Goal: Task Accomplishment & Management: Manage account settings

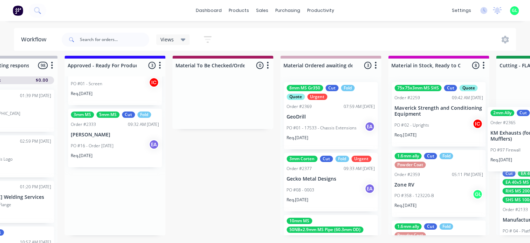
scroll to position [9, 1026]
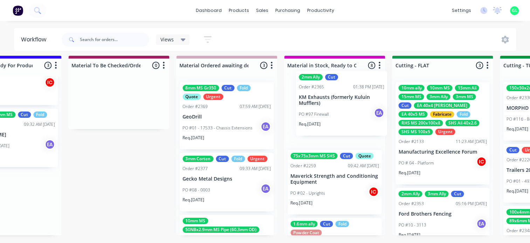
drag, startPoint x: 184, startPoint y: 139, endPoint x: 329, endPoint y: 112, distance: 147.5
click at [329, 112] on div "Submitted 7 Status colour #273444 hex #273444 Save Cancel Summaries Total order…" at bounding box center [417, 149] width 2896 height 187
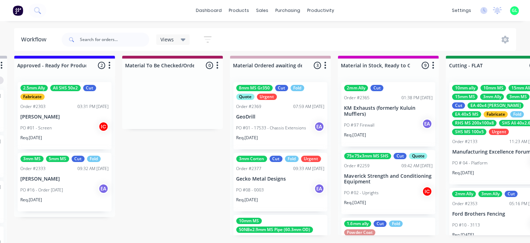
scroll to position [9, 921]
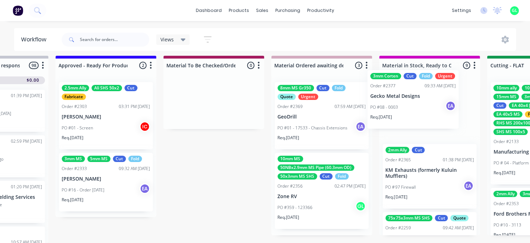
drag, startPoint x: 312, startPoint y: 185, endPoint x: 405, endPoint y: 105, distance: 122.2
click at [405, 105] on div "Submitted 7 Status colour #273444 hex #273444 Save Cancel Summaries Total order…" at bounding box center [512, 149] width 2896 height 187
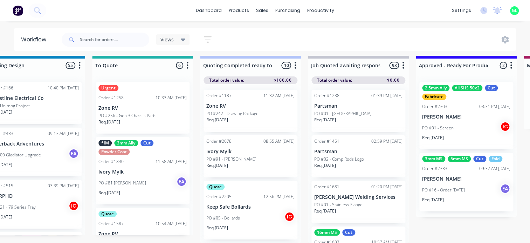
scroll to position [9, 701]
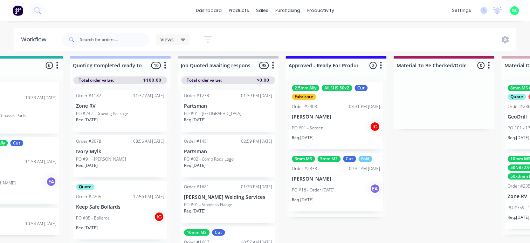
click at [312, 187] on p "PO #16 - Order [DATE]" at bounding box center [313, 190] width 43 height 6
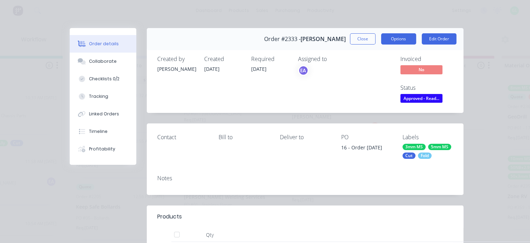
click at [391, 37] on button "Options" at bounding box center [398, 38] width 35 height 11
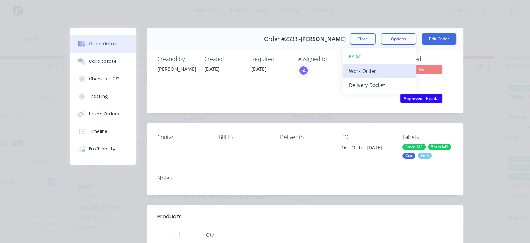
click at [358, 68] on div "Work Order" at bounding box center [379, 71] width 61 height 10
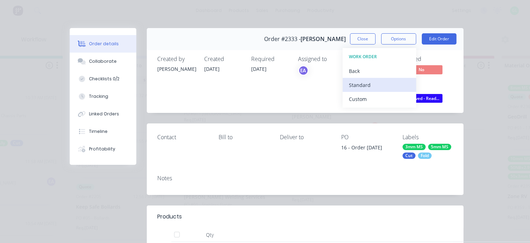
click at [355, 84] on div "Standard" at bounding box center [379, 85] width 61 height 10
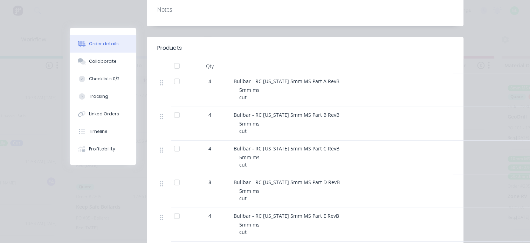
scroll to position [210, 0]
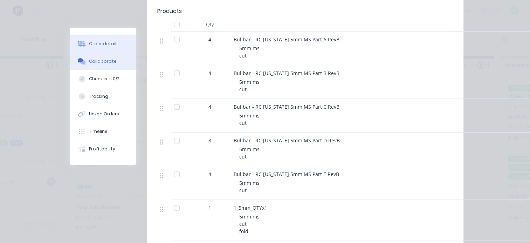
click at [106, 63] on div "Collaborate" at bounding box center [103, 61] width 28 height 6
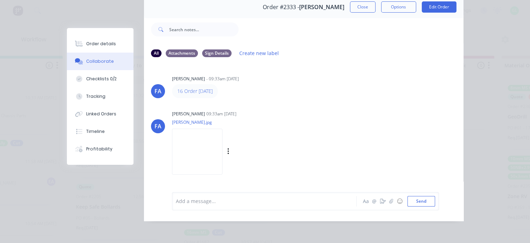
scroll to position [36, 0]
click at [213, 140] on img at bounding box center [197, 152] width 50 height 46
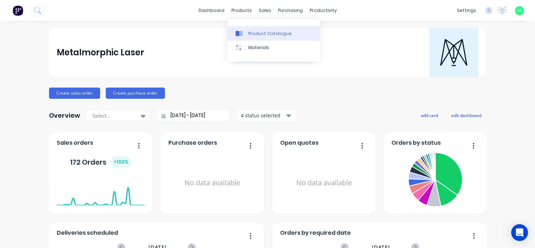
click at [260, 30] on div "Product Catalogue" at bounding box center [269, 33] width 43 height 6
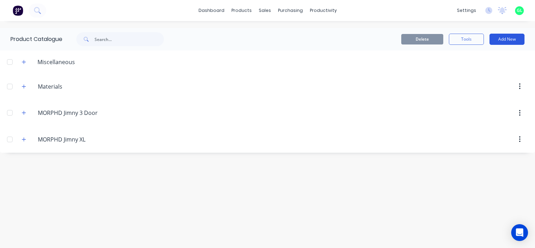
click at [509, 37] on button "Add New" at bounding box center [507, 39] width 35 height 11
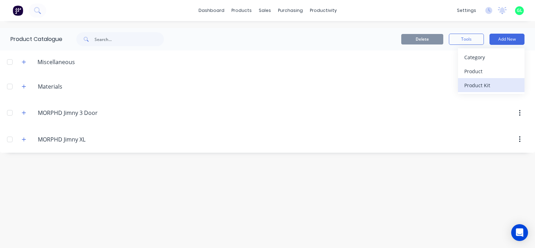
click at [477, 83] on div "Product Kit" at bounding box center [492, 85] width 54 height 10
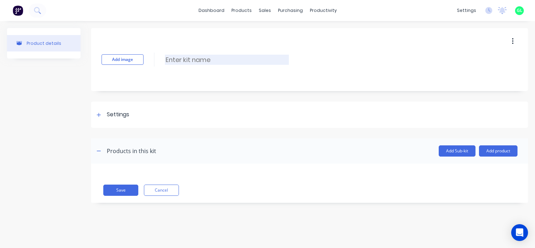
click at [191, 59] on input at bounding box center [227, 60] width 124 height 10
type input "RC Colorado 3mm ms set"
click at [97, 116] on icon at bounding box center [99, 114] width 4 height 5
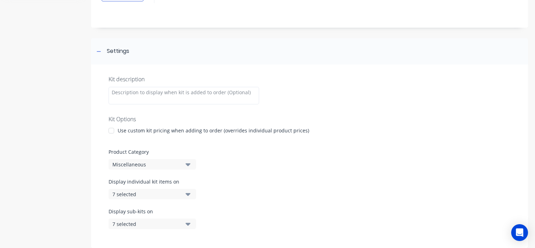
scroll to position [70, 0]
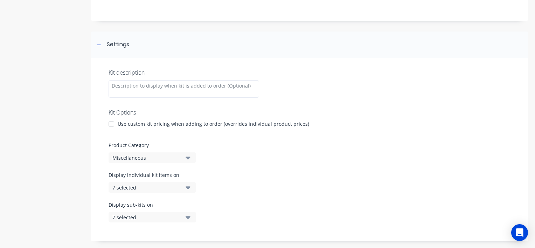
click at [190, 159] on icon "button" at bounding box center [188, 158] width 5 height 8
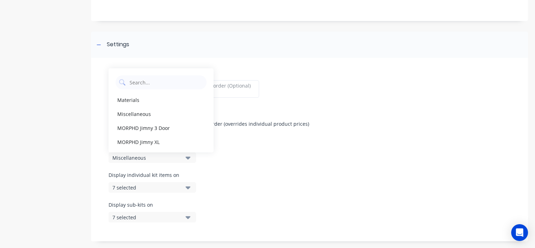
click at [256, 167] on div "Kit description Kit Options Use custom kit pricing when adding to order (overri…" at bounding box center [309, 150] width 437 height 184
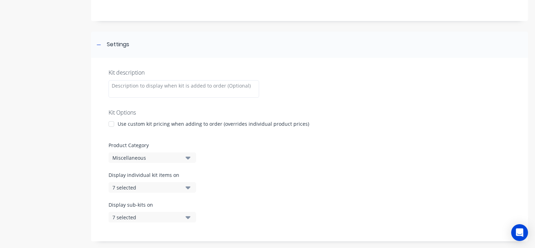
scroll to position [105, 0]
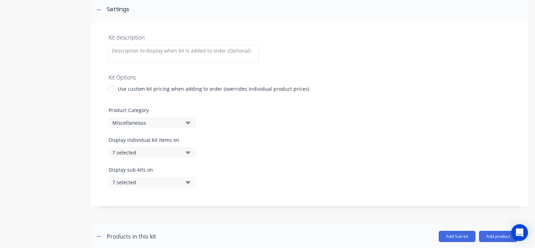
click at [188, 153] on icon "button" at bounding box center [188, 152] width 5 height 3
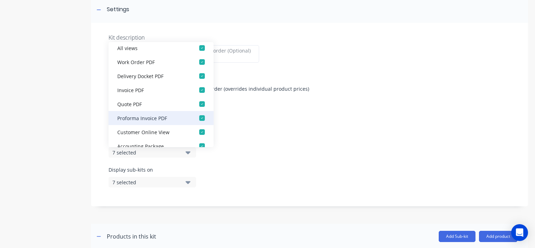
scroll to position [0, 0]
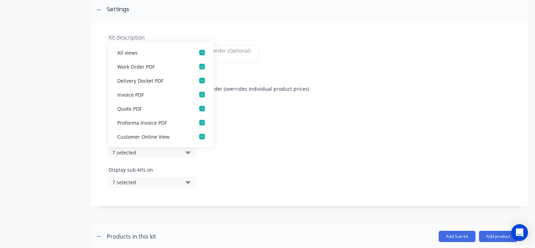
click at [270, 149] on div "Display individual kit items on 7 selected" at bounding box center [310, 151] width 402 height 30
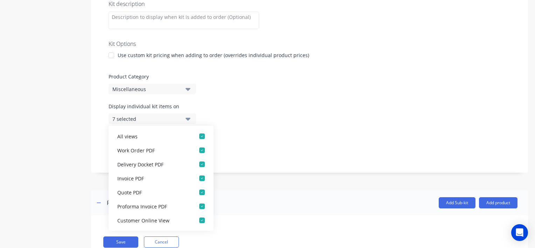
scroll to position [163, 0]
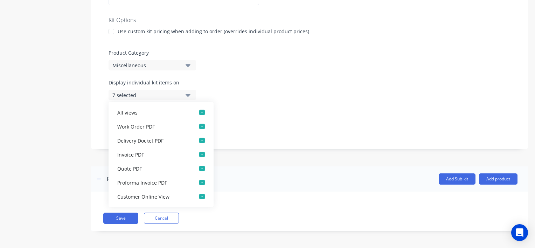
click at [326, 119] on div "Display sub-kits on 7 selected" at bounding box center [310, 124] width 402 height 30
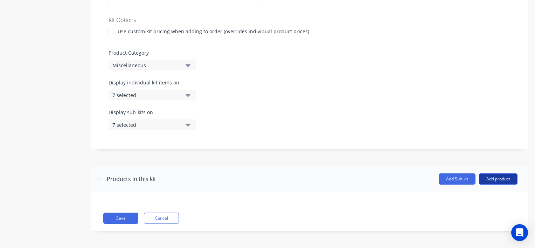
click at [495, 180] on button "Add product" at bounding box center [498, 178] width 39 height 11
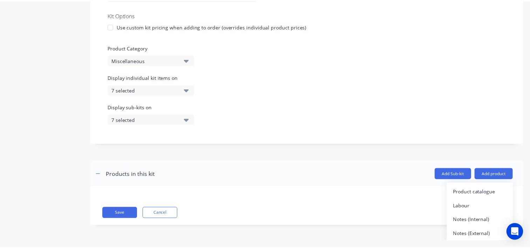
scroll to position [6, 0]
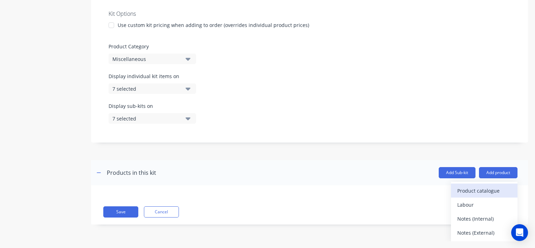
click at [473, 190] on div "Product catalogue" at bounding box center [485, 191] width 54 height 10
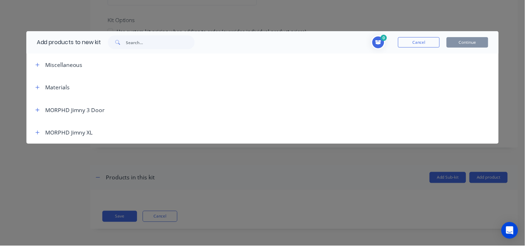
scroll to position [0, 0]
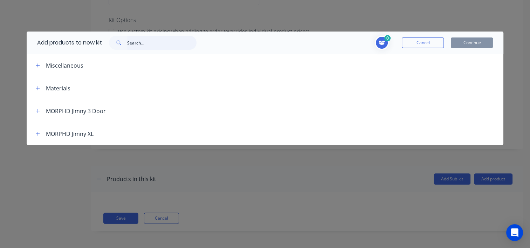
click at [147, 42] on input "text" at bounding box center [161, 43] width 69 height 14
type input "rc col"
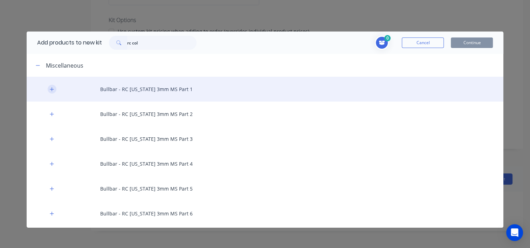
click at [52, 88] on icon "button" at bounding box center [52, 89] width 4 height 4
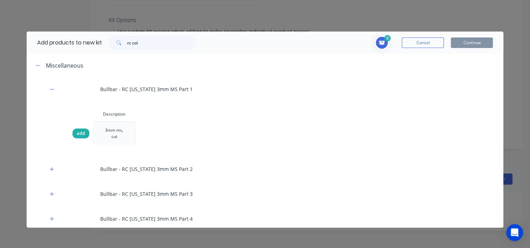
click at [78, 134] on span "add" at bounding box center [81, 133] width 8 height 7
click at [77, 134] on span "add" at bounding box center [81, 133] width 8 height 7
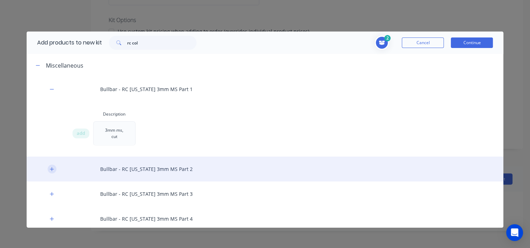
click at [52, 168] on icon "button" at bounding box center [52, 169] width 4 height 5
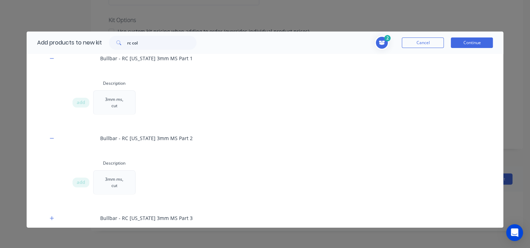
scroll to position [70, 0]
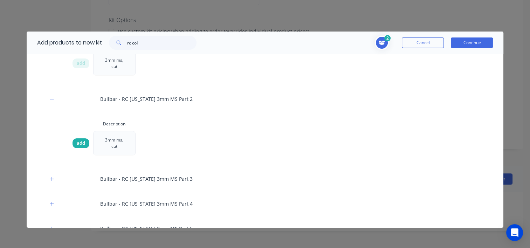
click at [81, 143] on span "add" at bounding box center [81, 143] width 8 height 7
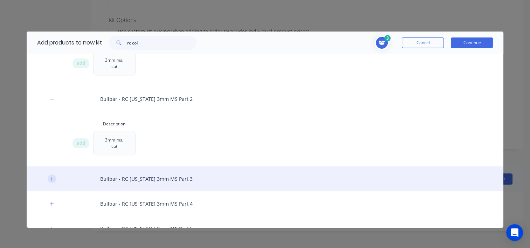
click at [51, 177] on icon "button" at bounding box center [52, 179] width 4 height 5
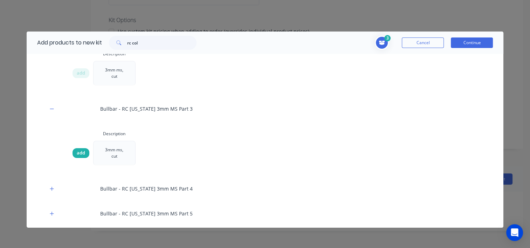
click at [81, 152] on span "add" at bounding box center [81, 153] width 8 height 7
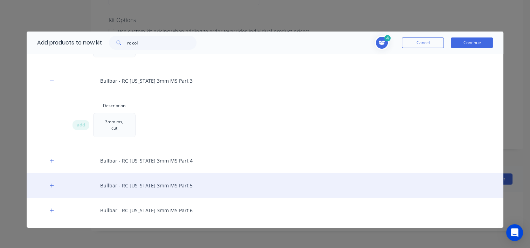
scroll to position [210, 0]
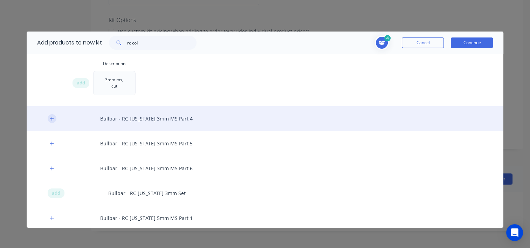
click at [53, 119] on icon "button" at bounding box center [52, 118] width 4 height 5
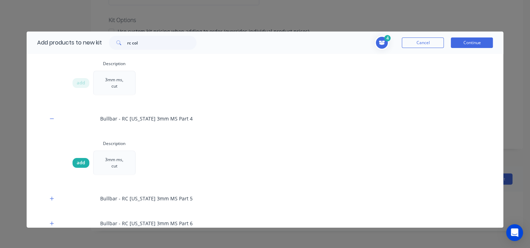
click at [80, 163] on span "add" at bounding box center [81, 162] width 8 height 7
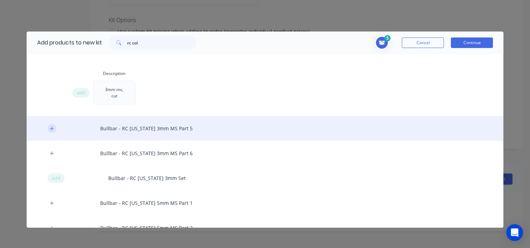
click at [53, 129] on icon "button" at bounding box center [52, 128] width 4 height 5
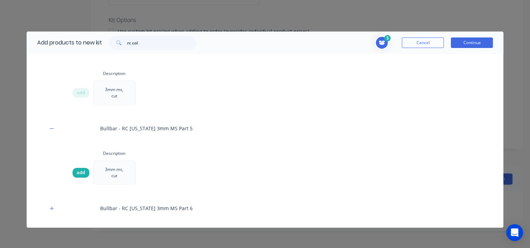
click at [80, 172] on span "add" at bounding box center [81, 172] width 8 height 7
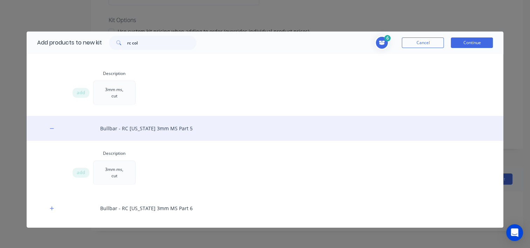
scroll to position [385, 0]
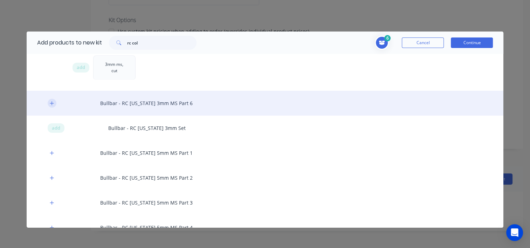
click at [53, 104] on icon "button" at bounding box center [52, 103] width 4 height 5
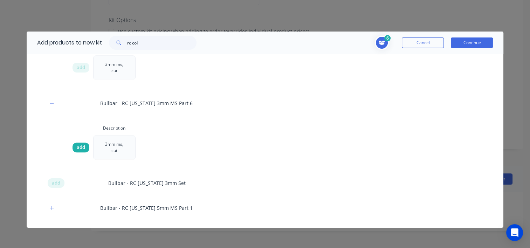
click at [78, 148] on span "add" at bounding box center [81, 147] width 8 height 7
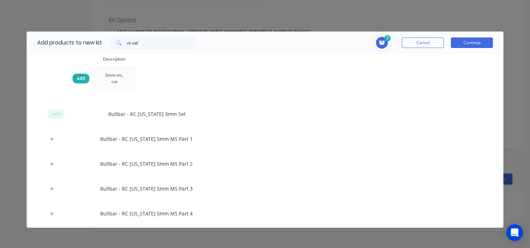
scroll to position [455, 0]
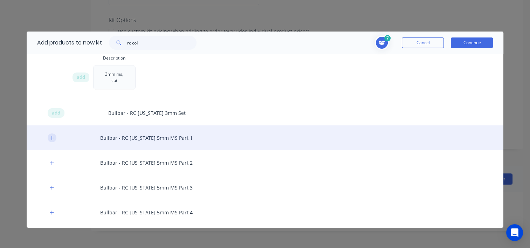
click at [52, 138] on icon "button" at bounding box center [52, 138] width 4 height 5
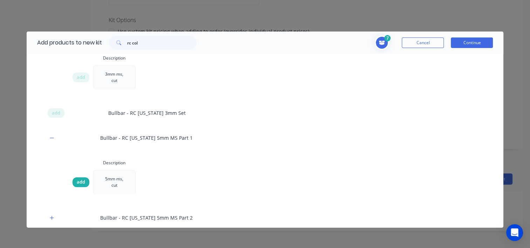
click at [77, 183] on span "add" at bounding box center [81, 182] width 8 height 7
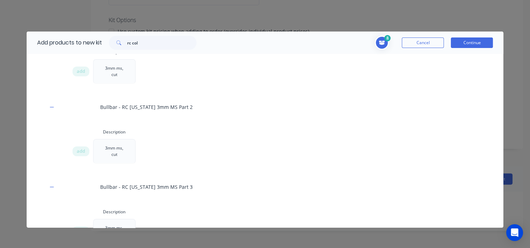
scroll to position [0, 0]
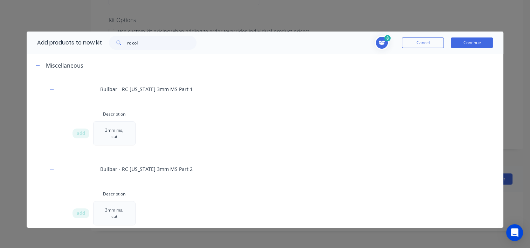
click at [378, 40] on span "Toggle cart dropdown" at bounding box center [382, 43] width 16 height 16
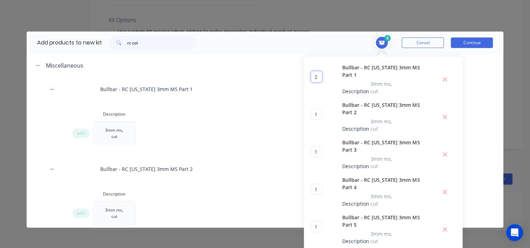
click at [311, 71] on input "2" at bounding box center [316, 76] width 11 height 11
type input "1"
click at [311, 109] on input "1" at bounding box center [316, 114] width 11 height 11
type input "2"
click at [311, 146] on input "1" at bounding box center [316, 151] width 11 height 11
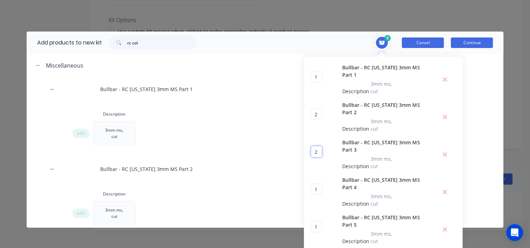
type input "2"
click at [412, 44] on button "Cancel" at bounding box center [423, 42] width 42 height 11
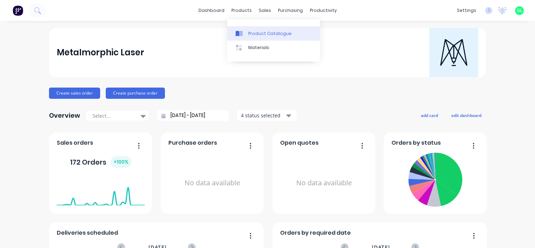
click at [257, 32] on div "Product Catalogue" at bounding box center [269, 33] width 43 height 6
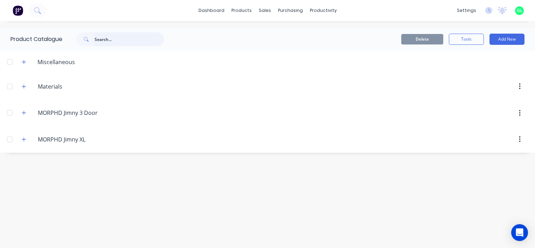
click at [120, 39] on input "text" at bounding box center [129, 39] width 69 height 14
type input "rc col"
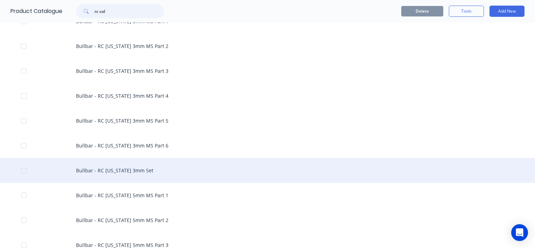
scroll to position [70, 0]
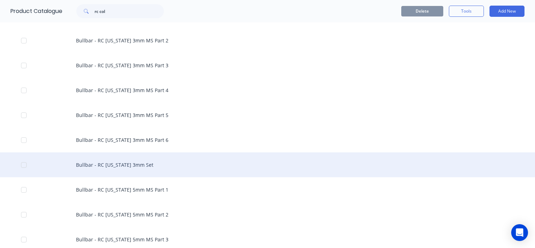
click at [144, 166] on div "Bullbar - RC Colorado 3mm Set" at bounding box center [267, 164] width 535 height 25
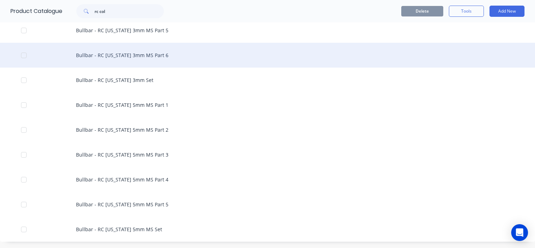
scroll to position [156, 0]
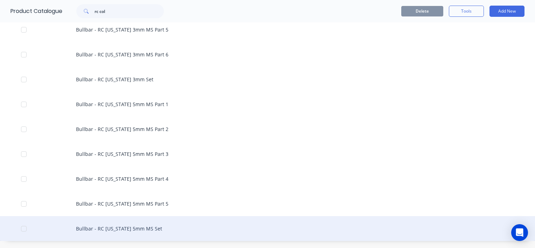
click at [132, 226] on div "Bullbar - RC Colorado 5mm MS Set" at bounding box center [267, 228] width 535 height 25
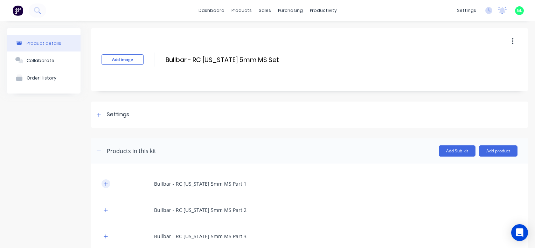
click at [102, 184] on button "button" at bounding box center [106, 183] width 9 height 9
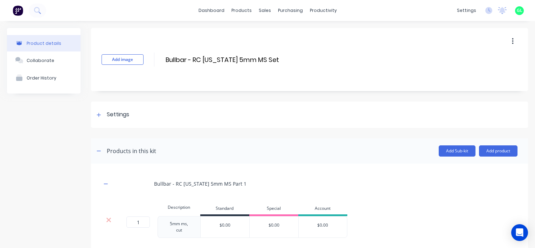
scroll to position [70, 0]
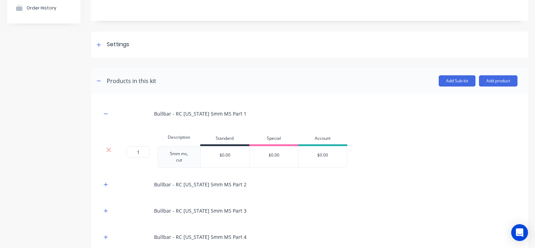
click at [220, 115] on div "Bullbar - RC Colorado 5mm MS Part 1" at bounding box center [200, 113] width 92 height 7
click at [238, 115] on div "Bullbar - RC Colorado 5mm MS Part 1" at bounding box center [200, 113] width 92 height 7
click at [238, 113] on div "Bullbar - RC Colorado 5mm MS Part 1" at bounding box center [200, 113] width 92 height 7
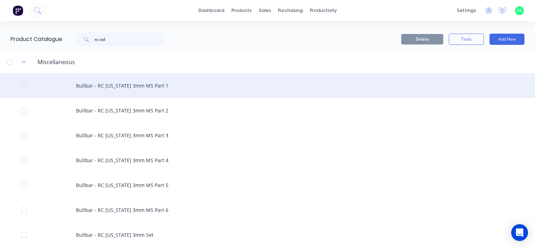
click at [161, 87] on div "Bullbar - RC Colorado 3mm MS Part 1" at bounding box center [267, 85] width 535 height 25
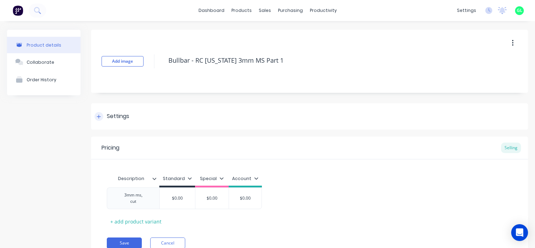
scroll to position [30, 0]
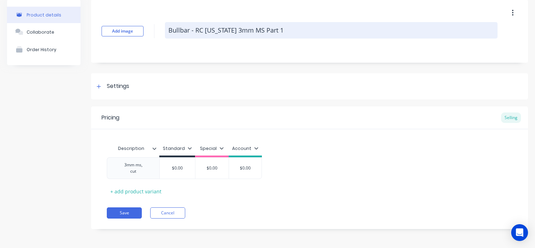
click at [282, 28] on textarea "Bullbar - RC Colorado 3mm MS Part 1" at bounding box center [331, 30] width 333 height 16
type textarea "x"
type textarea "Bullbar - RC Colorado 3mm MS Part"
type textarea "x"
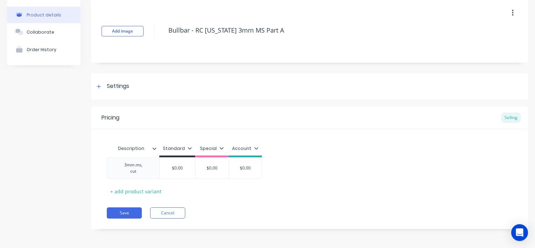
type textarea "Bullbar - RC Colorado 3mm MS Part A"
type textarea "x"
type textarea "Bullbar - RC Colorado 3mm MS Part A -"
type textarea "x"
type textarea "Bullbar - RC Colorado 3mm MS Part A -"
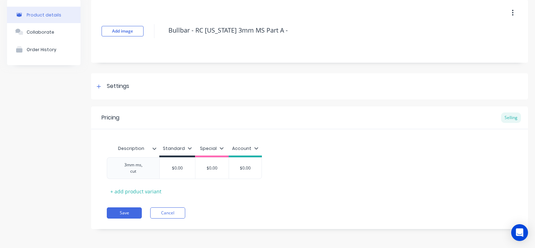
type textarea "x"
type textarea "Bullbar - RC Colorado 3mm MS Part A - R"
type textarea "x"
type textarea "Bullbar - RC Colorado 3mm MS Part A - Re"
type textarea "x"
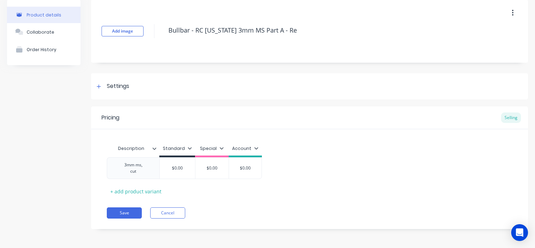
type textarea "Bullbar - RC Colorado 3mm MS Part A - Rev"
type textarea "x"
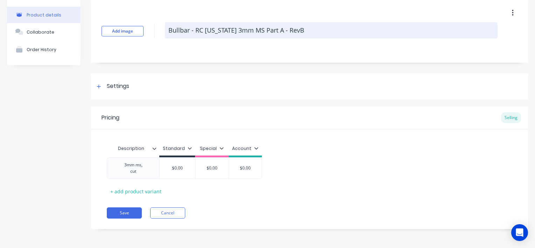
drag, startPoint x: 279, startPoint y: 32, endPoint x: 324, endPoint y: 34, distance: 45.2
click at [324, 34] on textarea "Bullbar - RC Colorado 3mm MS Part A - RevB" at bounding box center [331, 30] width 333 height 16
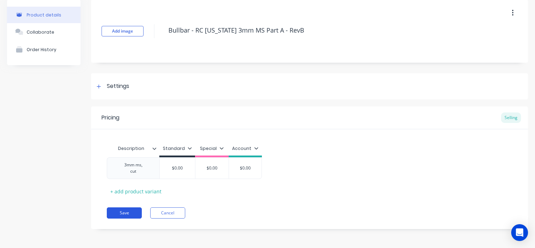
type textarea "Bullbar - RC Colorado 3mm MS Part A - RevB"
type textarea "x"
type textarea "Bullbar - RC Colorado 3mm MS Part A - RevB"
click at [129, 210] on button "Save" at bounding box center [124, 212] width 35 height 11
type textarea "x"
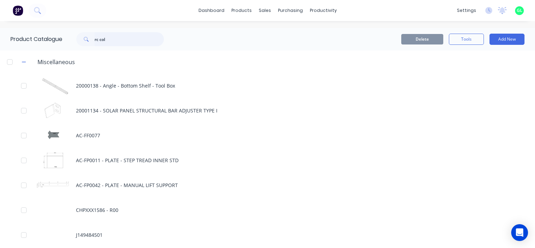
click at [121, 39] on input "rc col" at bounding box center [129, 39] width 69 height 14
click at [124, 37] on input "rc col" at bounding box center [129, 39] width 69 height 14
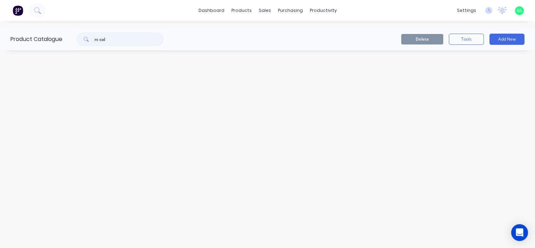
type input "rc col"
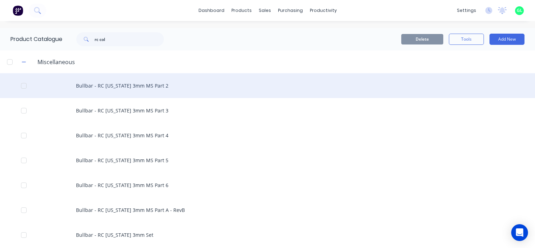
click at [136, 85] on div "Bullbar - RC Colorado 3mm MS Part 2" at bounding box center [267, 85] width 535 height 25
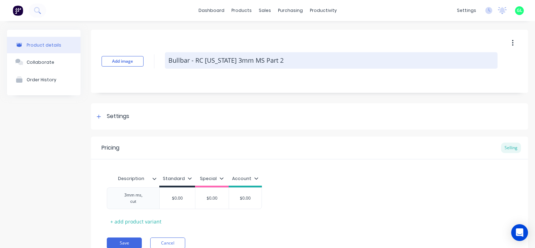
click at [276, 60] on textarea "Bullbar - RC Colorado 3mm MS Part 2" at bounding box center [331, 60] width 333 height 16
type textarea "x"
type textarea "Bullbar - RC Colorado 3mm MS Part"
type textarea "x"
type textarea "Bullbar - RC Colorado 3mm MS Part B"
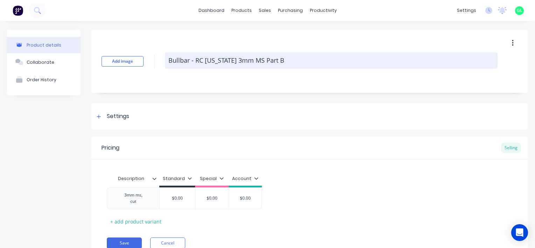
paste textarea "- RevB"
type textarea "x"
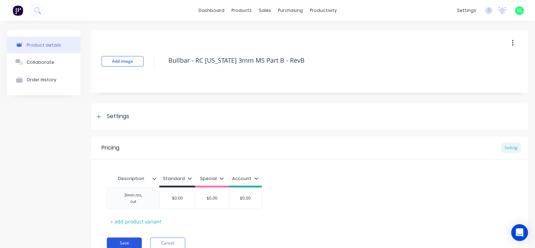
type textarea "Bullbar - RC Colorado 3mm MS Part B - RevB"
type textarea "x"
type textarea "Bullbar - RC Colorado 3mm MS Part B - RevB"
click at [125, 242] on button "Save" at bounding box center [124, 243] width 35 height 11
type textarea "x"
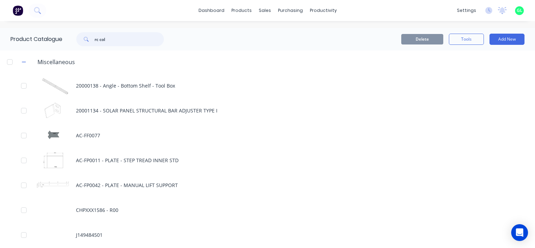
click at [121, 39] on input "rc col" at bounding box center [129, 39] width 69 height 14
type input "rc colo"
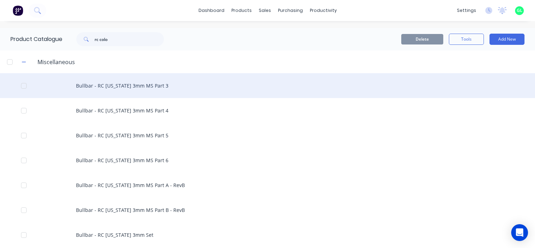
click at [151, 88] on div "Bullbar - RC Colorado 3mm MS Part 3" at bounding box center [267, 85] width 535 height 25
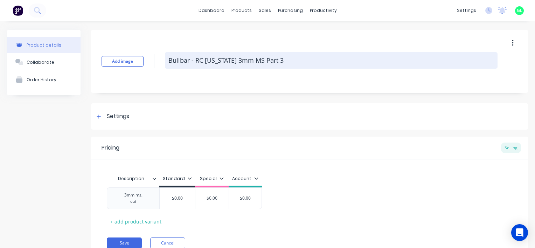
click at [289, 61] on textarea "Bullbar - RC Colorado 3mm MS Part 3" at bounding box center [331, 60] width 333 height 16
type textarea "x"
type textarea "Bullbar - RC Colorado 3mm MS Part"
type textarea "x"
type textarea "Bullbar - RC Colorado 3mm MS Part C"
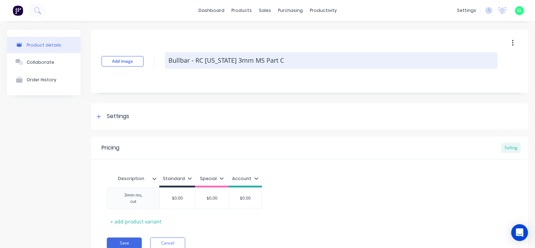
paste textarea "- RevB"
type textarea "x"
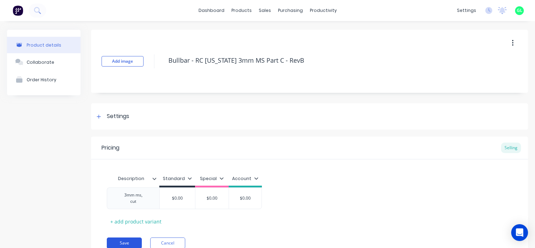
type textarea "Bullbar - RC [US_STATE] 3mm MS Part C - RevB"
type textarea "x"
type textarea "Bullbar - RC [US_STATE] 3mm MS Part C - RevB"
click at [130, 240] on button "Save" at bounding box center [124, 243] width 35 height 11
type textarea "x"
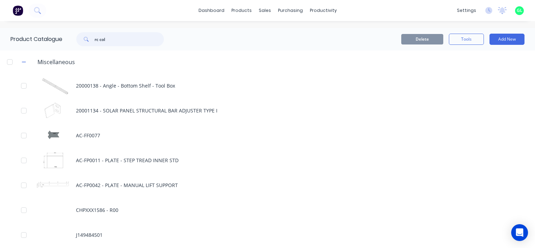
type input "rc col"
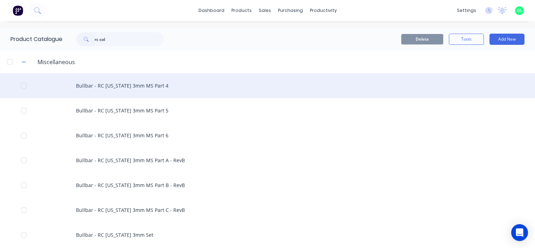
click at [161, 81] on div "Bullbar - RC Colorado 3mm MS Part 4" at bounding box center [267, 85] width 535 height 25
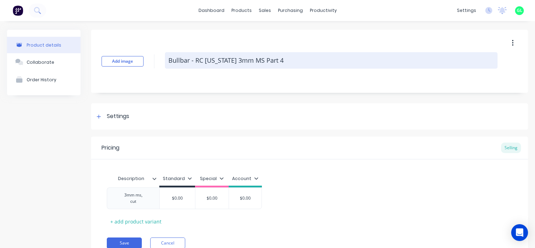
click at [287, 60] on textarea "Bullbar - RC Colorado 3mm MS Part 4" at bounding box center [331, 60] width 333 height 16
type textarea "x"
type textarea "Bullbar - RC Colorado 3mm MS Part"
type textarea "x"
type textarea "Bullbar - RC Colorado 3mm MS Part D"
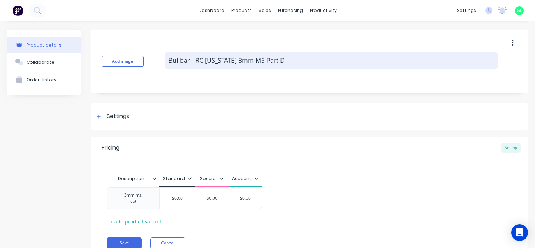
paste textarea "- RevB"
type textarea "x"
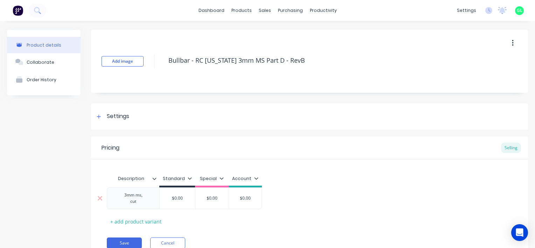
type textarea "Bullbar - RC [US_STATE] 3mm MS Part D - RevB"
type textarea "x"
type textarea "Bullbar - RC [US_STATE] 3mm MS Part D - RevB"
click at [143, 200] on div "3mm ms, cut" at bounding box center [133, 198] width 35 height 15
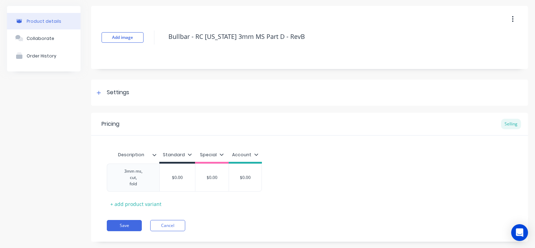
scroll to position [36, 0]
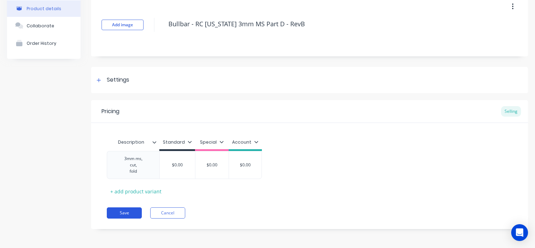
click at [124, 211] on button "Save" at bounding box center [124, 212] width 35 height 11
type textarea "x"
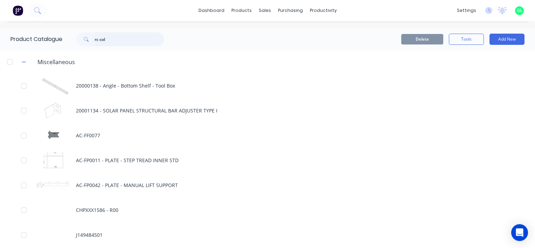
click at [129, 39] on input "rc col" at bounding box center [129, 39] width 69 height 14
type input "rc colo"
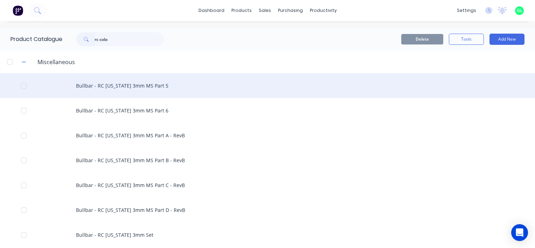
click at [163, 85] on div "Bullbar - RC Colorado 3mm MS Part 5" at bounding box center [267, 85] width 535 height 25
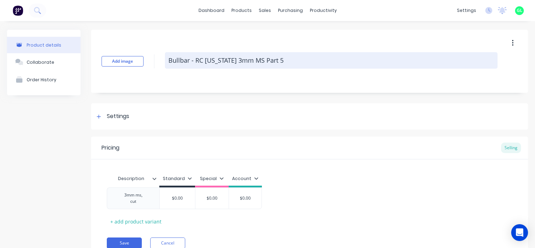
type textarea "x"
click at [288, 58] on textarea "Bullbar - RC Colorado 3mm MS Part 5" at bounding box center [331, 60] width 333 height 16
type textarea "Bullbar - RC Colorado 3mm MS Part"
type textarea "x"
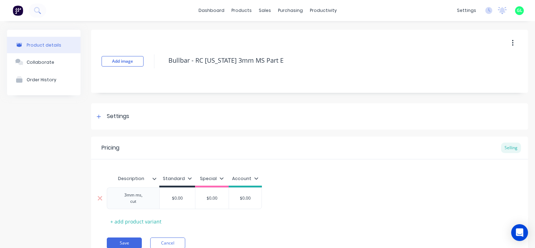
type textarea "Bullbar - RC Colorado 3mm MS Part E"
type textarea "x"
type textarea "Bullbar - RC Colorado 3mm MS Part E"
click at [146, 200] on div "3mm ms, cut" at bounding box center [133, 198] width 35 height 15
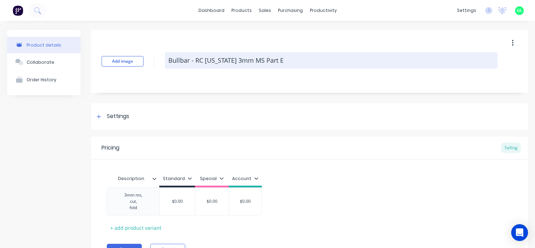
click at [285, 61] on textarea "Bullbar - RC Colorado 3mm MS Part E" at bounding box center [331, 60] width 333 height 16
paste textarea "- RevB"
type textarea "x"
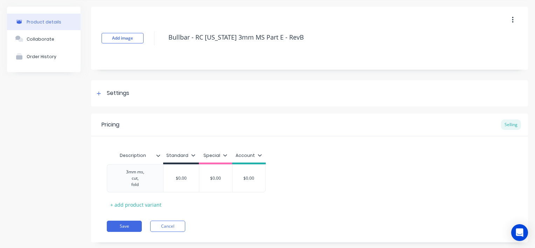
scroll to position [35, 0]
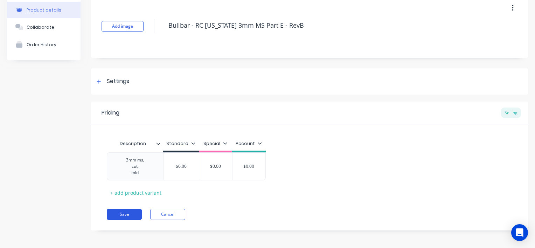
type textarea "Bullbar - RC [US_STATE] 3mm MS Part E - RevB"
type textarea "x"
type textarea "Bullbar - RC [US_STATE] 3mm MS Part E - RevB"
click at [125, 214] on button "Save" at bounding box center [124, 214] width 35 height 11
type textarea "x"
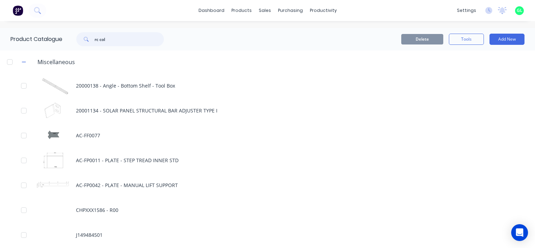
type input "rc col"
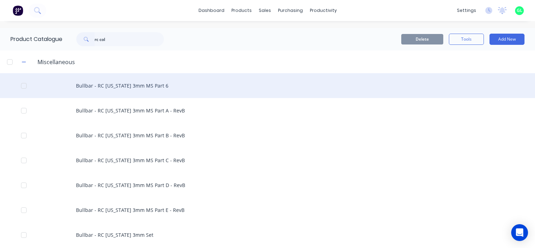
click at [154, 85] on div "Bullbar - RC Colorado 3mm MS Part 6" at bounding box center [267, 85] width 535 height 25
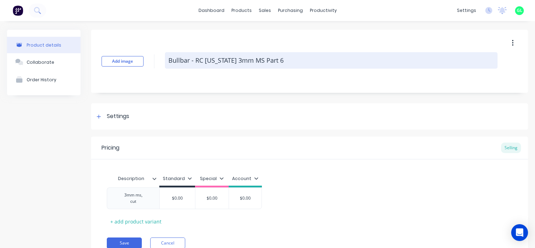
click at [291, 60] on textarea "Bullbar - RC Colorado 3mm MS Part 6" at bounding box center [331, 60] width 333 height 16
type textarea "x"
type textarea "Bullbar - RC Colorado 3mm MS Part"
type textarea "x"
type textarea "Bullbar - RC Colorado 3mm MS Part F"
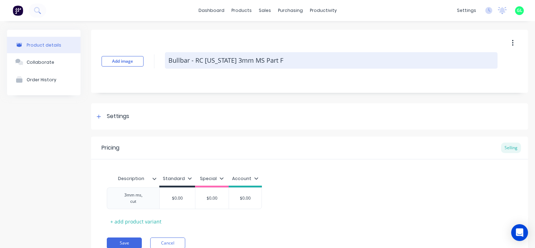
paste textarea "- RevB"
type textarea "x"
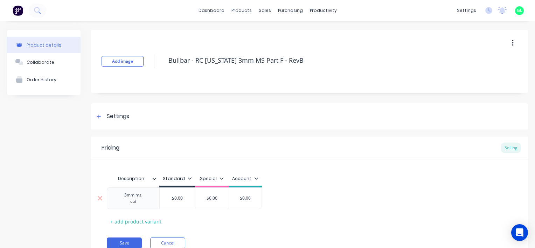
type textarea "Bullbar - RC [US_STATE] 3mm MS Part F - RevB"
type textarea "x"
type textarea "Bullbar - RC [US_STATE] 3mm MS Part F - RevB"
click at [139, 202] on div "3mm ms, cut" at bounding box center [133, 198] width 35 height 15
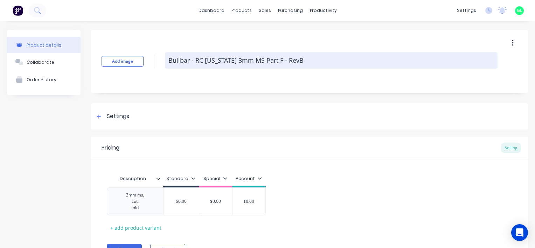
click at [305, 57] on textarea "Bullbar - RC [US_STATE] 3mm MS Part F - RevB" at bounding box center [331, 60] width 333 height 16
drag, startPoint x: 304, startPoint y: 59, endPoint x: 168, endPoint y: 57, distance: 136.6
click at [168, 57] on textarea "Bullbar - RC [US_STATE] 3mm MS Part F - RevB" at bounding box center [331, 60] width 333 height 16
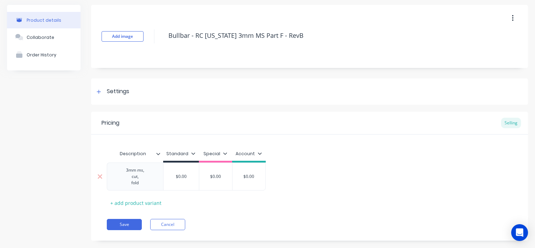
scroll to position [36, 0]
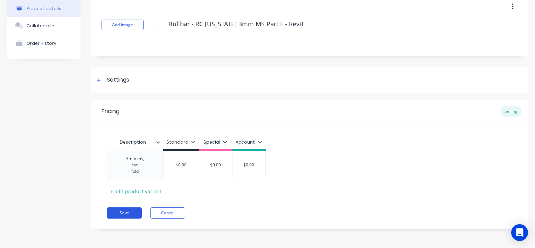
click at [127, 214] on button "Save" at bounding box center [124, 212] width 35 height 11
type textarea "x"
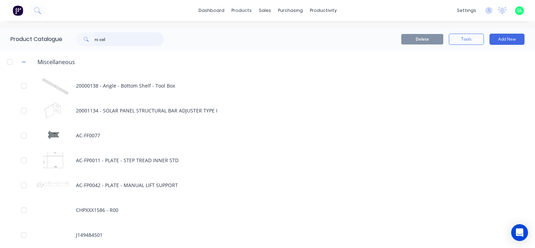
click at [118, 38] on input "rc col" at bounding box center [129, 39] width 69 height 14
type input "rc colo"
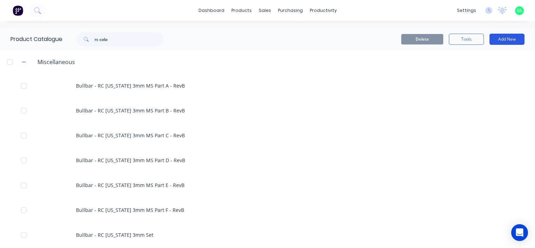
click at [502, 41] on button "Add New" at bounding box center [507, 39] width 35 height 11
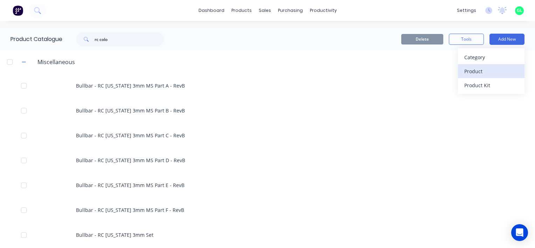
click at [472, 73] on div "Product" at bounding box center [492, 71] width 54 height 10
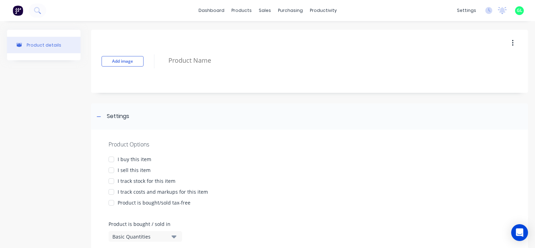
click at [113, 169] on div at bounding box center [111, 170] width 14 height 14
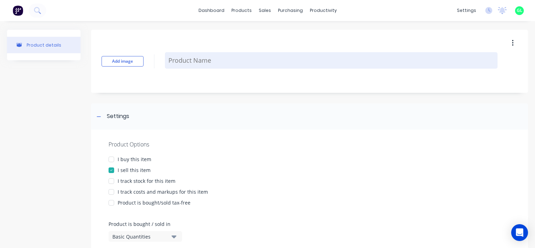
click at [179, 61] on textarea at bounding box center [331, 60] width 333 height 16
paste textarea "Bullbar - RC [US_STATE] 3mm MS Part F - RevB"
type textarea "x"
type textarea "Bullbar - RC [US_STATE] 3mm MS Part F - RevB"
click at [277, 60] on textarea "Bullbar - RC [US_STATE] 3mm MS Part F - RevB" at bounding box center [331, 60] width 333 height 16
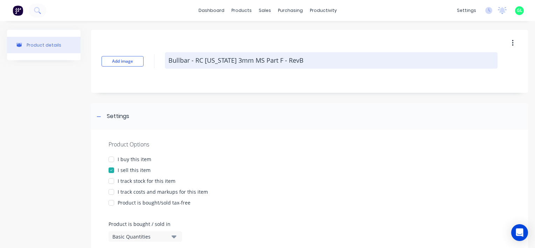
type textarea "x"
type textarea "Bullbar - RC Colorado 3mm MS Part - RevB"
type textarea "x"
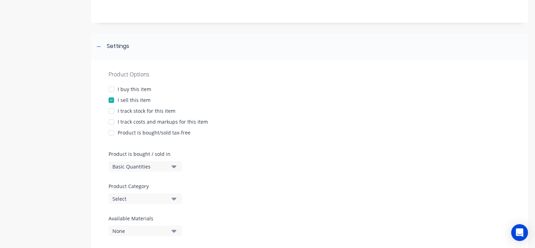
scroll to position [140, 0]
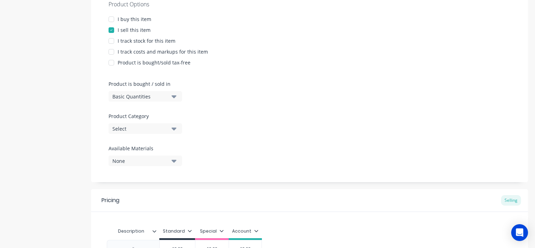
type textarea "Bullbar - RC [US_STATE] 3mm MS Part G - RevB"
type textarea "x"
type textarea "Bullbar - RC [US_STATE] 3mm MS Part G - RevB"
click at [177, 129] on button "Select" at bounding box center [146, 128] width 74 height 11
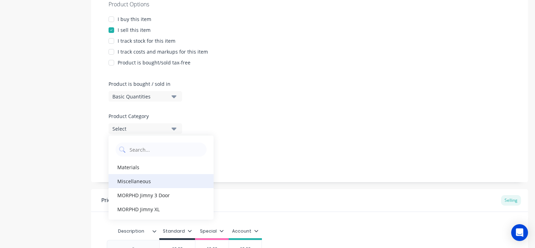
click at [147, 182] on div "Miscellaneous" at bounding box center [161, 181] width 105 height 14
type textarea "x"
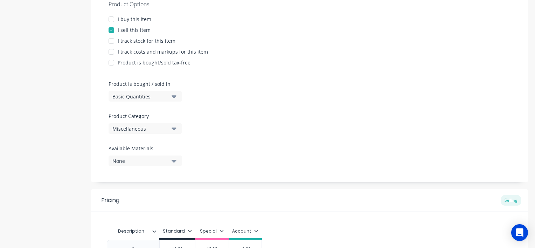
click at [177, 159] on button "None" at bounding box center [146, 161] width 74 height 11
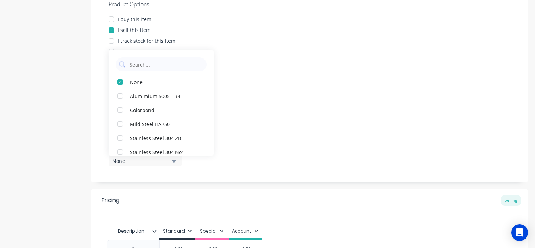
click at [296, 132] on div "Product Options I buy this item I sell this item I track stock for this item I …" at bounding box center [309, 85] width 437 height 193
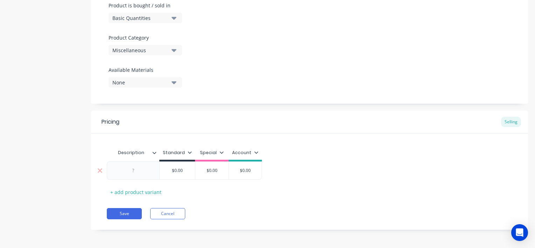
scroll to position [219, 0]
click at [131, 173] on div at bounding box center [133, 169] width 35 height 9
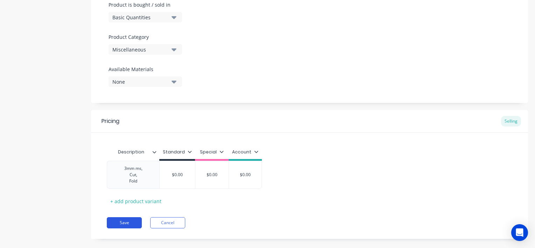
click at [119, 224] on button "Save" at bounding box center [124, 222] width 35 height 11
type textarea "x"
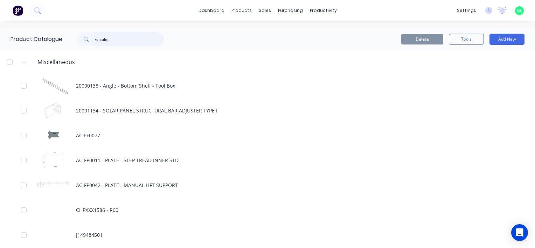
click at [119, 38] on input "rc colo" at bounding box center [129, 39] width 69 height 14
type input "rc col"
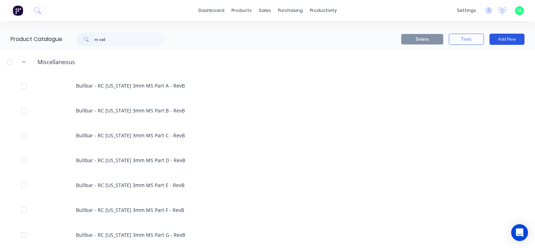
click at [513, 39] on button "Add New" at bounding box center [507, 39] width 35 height 11
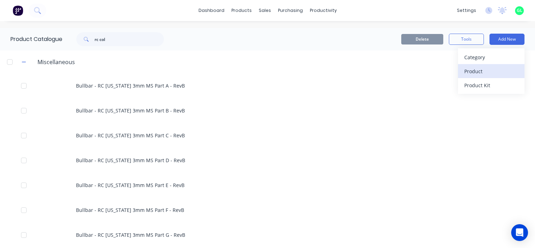
click at [479, 69] on div "Product" at bounding box center [492, 71] width 54 height 10
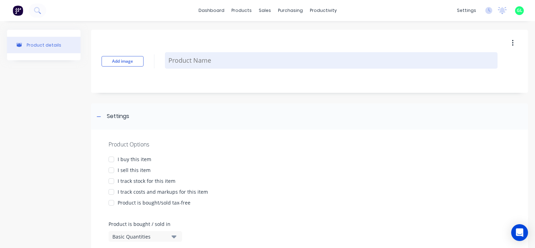
click at [204, 64] on textarea at bounding box center [331, 60] width 333 height 16
paste textarea "Bullbar - RC [US_STATE] 3mm MS Part F - RevB"
type textarea "x"
type textarea "Bullbar - RC [US_STATE] 3mm MS Part F - RevB"
click at [274, 59] on textarea "Bullbar - RC [US_STATE] 3mm MS Part F - RevB" at bounding box center [331, 60] width 333 height 16
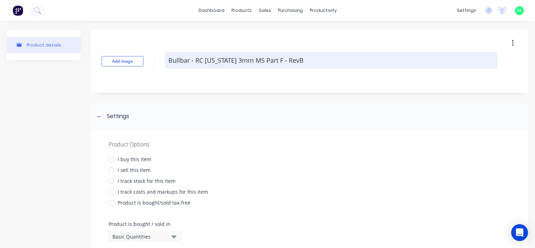
type textarea "x"
type textarea "Bullbar - RC Colorado 3mm MS Part - RevB"
type textarea "x"
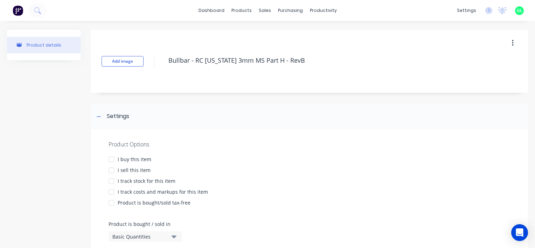
type textarea "Bullbar - RC [US_STATE] 3mm MS Part H - RevB"
type textarea "x"
type textarea "Bullbar - RC [US_STATE] 3mm MS Part H - RevB"
click at [122, 169] on div "I sell this item" at bounding box center [134, 169] width 33 height 7
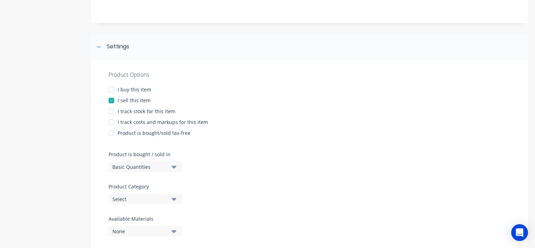
scroll to position [70, 0]
click at [131, 195] on div "Select" at bounding box center [140, 198] width 56 height 7
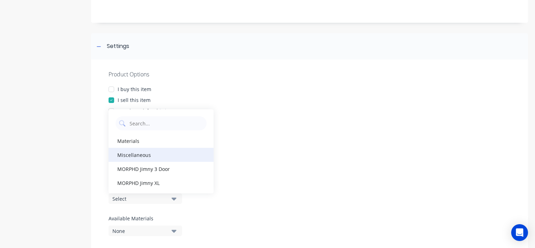
click at [136, 153] on div "Miscellaneous" at bounding box center [161, 155] width 105 height 14
type textarea "x"
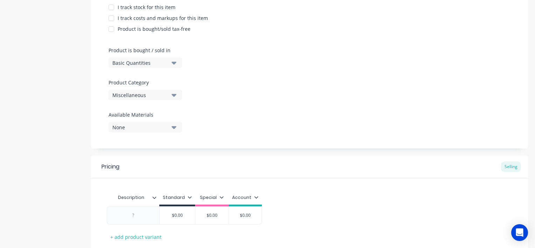
scroll to position [219, 0]
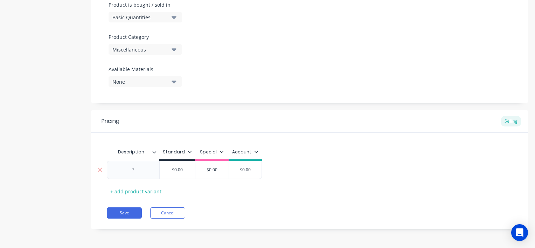
click at [132, 173] on div at bounding box center [133, 169] width 35 height 9
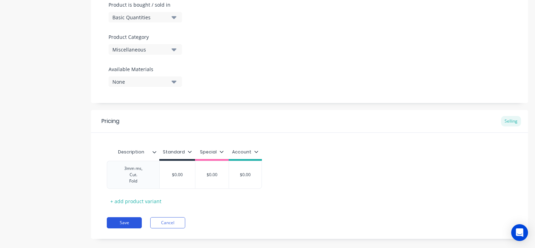
click at [124, 222] on button "Save" at bounding box center [124, 222] width 35 height 11
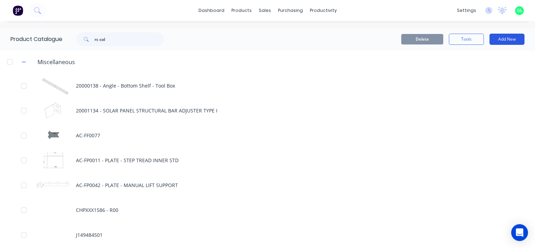
click at [505, 42] on button "Add New" at bounding box center [507, 39] width 35 height 11
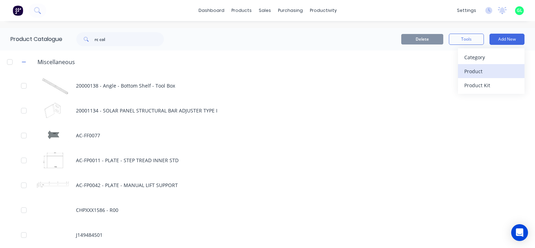
click at [473, 71] on div "Product" at bounding box center [492, 71] width 54 height 10
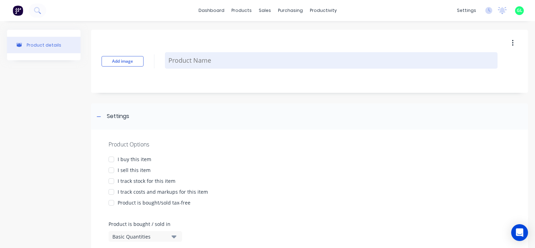
click at [249, 60] on textarea at bounding box center [331, 60] width 333 height 16
paste textarea "Bullbar - RC Colorado 3mm MS Part F - RevB"
type textarea "x"
type textarea "Bullbar - RC Colorado 3mm MS Part F - RevB"
click at [280, 59] on textarea "Bullbar - RC Colorado 3mm MS Part F - RevB" at bounding box center [331, 60] width 333 height 16
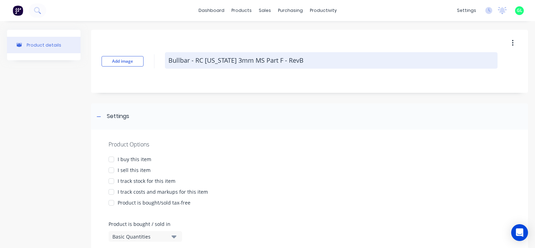
type textarea "x"
type textarea "Bullbar - RC Colorado 3mm MS Part - RevB"
type textarea "x"
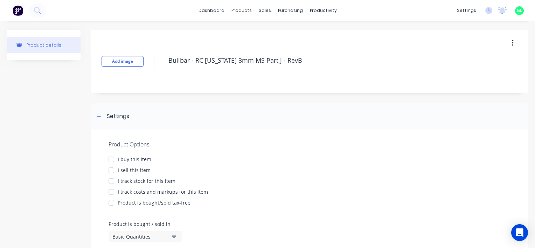
type textarea "Bullbar - RC Colorado 3mm MS Part J - RevB"
type textarea "x"
type textarea "Bullbar - RC Colorado 3mm MS Part J - RevB"
click at [122, 171] on div "I sell this item" at bounding box center [134, 169] width 33 height 7
type textarea "x"
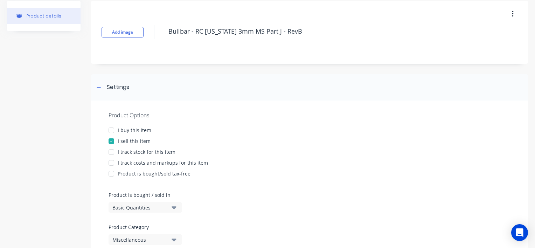
scroll to position [70, 0]
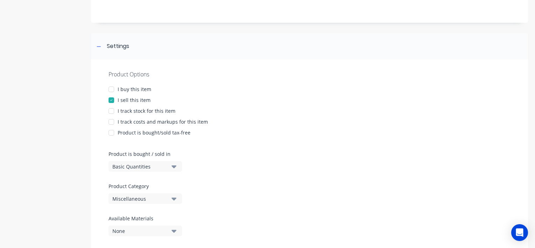
click at [127, 199] on div "Miscellaneous" at bounding box center [140, 198] width 56 height 7
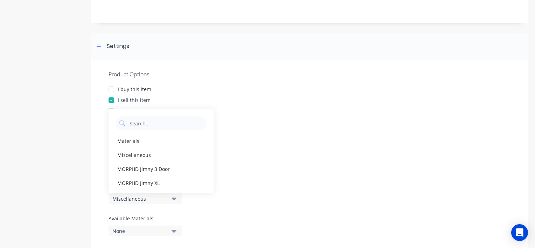
click at [127, 199] on div "Miscellaneous" at bounding box center [140, 198] width 56 height 7
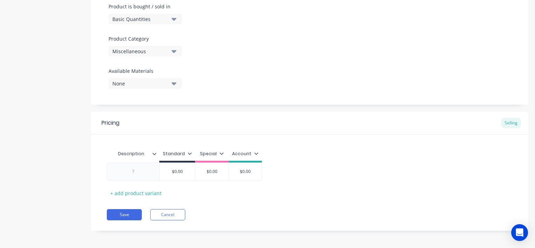
scroll to position [219, 0]
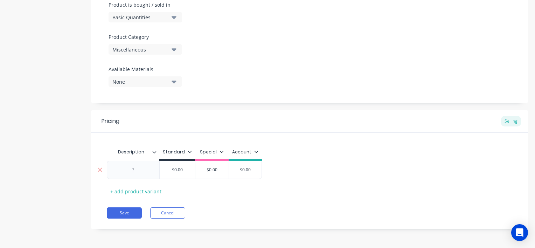
click at [138, 170] on div at bounding box center [133, 169] width 35 height 9
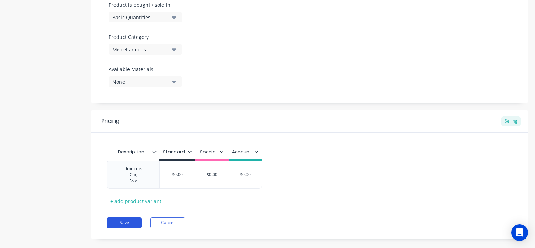
click at [125, 223] on button "Save" at bounding box center [124, 222] width 35 height 11
type textarea "x"
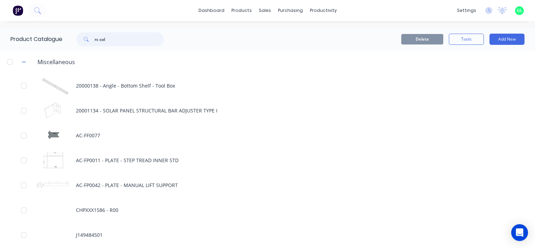
click at [116, 43] on input "rc col" at bounding box center [129, 39] width 69 height 14
type input "rc colo"
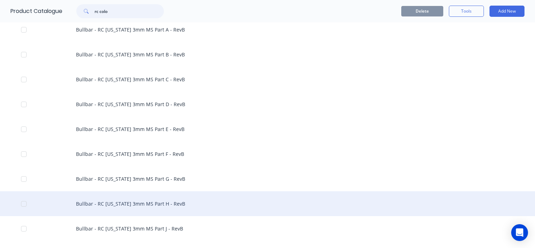
scroll to position [105, 0]
click at [117, 204] on div "Bullbar - RC Colorado 3mm Set" at bounding box center [267, 204] width 535 height 25
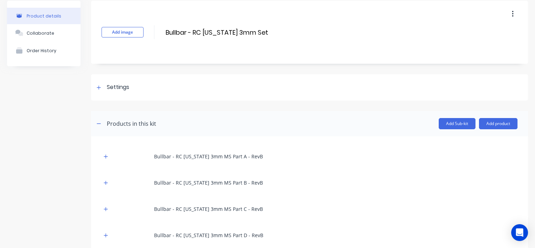
scroll to position [35, 0]
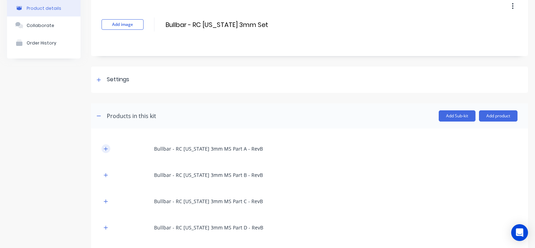
click at [107, 149] on icon "button" at bounding box center [106, 148] width 4 height 5
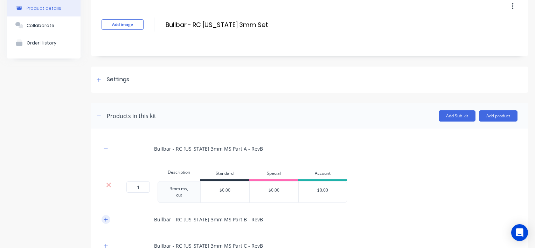
click at [107, 216] on button "button" at bounding box center [106, 219] width 9 height 9
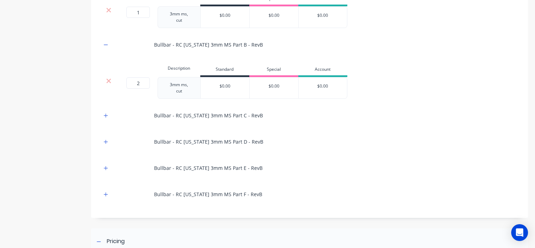
scroll to position [210, 0]
click at [105, 117] on button "button" at bounding box center [106, 115] width 9 height 9
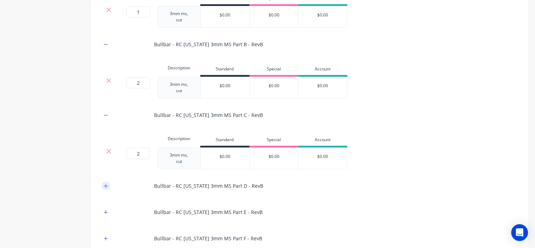
click at [104, 184] on icon "button" at bounding box center [106, 186] width 4 height 5
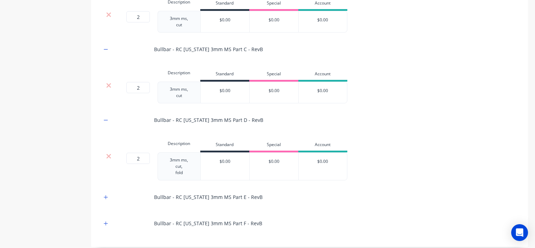
scroll to position [280, 0]
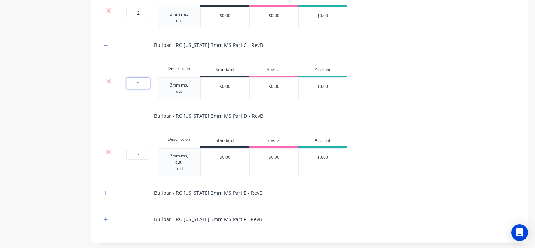
click at [143, 85] on input "2" at bounding box center [137, 83] width 23 height 11
click at [141, 155] on input "2" at bounding box center [137, 154] width 23 height 11
type input "1"
click at [103, 194] on button "button" at bounding box center [106, 192] width 9 height 9
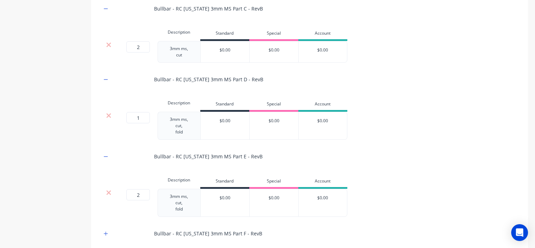
scroll to position [350, 0]
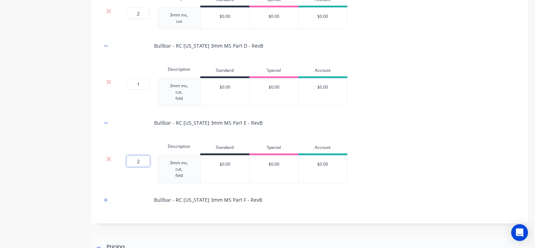
click at [142, 159] on input "2" at bounding box center [137, 161] width 23 height 11
type input "1"
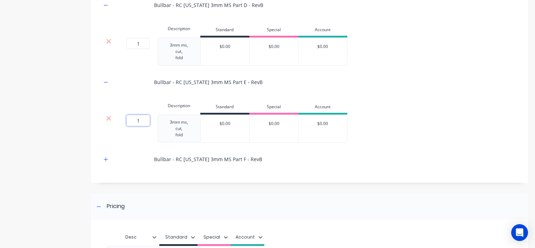
scroll to position [385, 0]
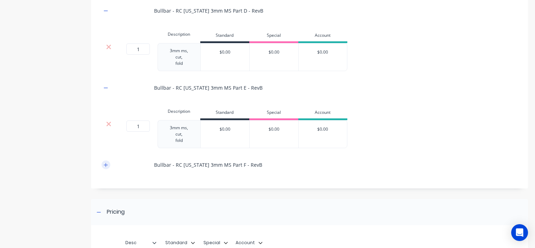
click at [105, 163] on icon "button" at bounding box center [106, 165] width 4 height 5
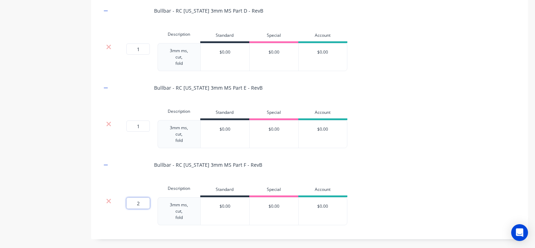
click at [139, 206] on input "2" at bounding box center [137, 203] width 23 height 11
type input "1"
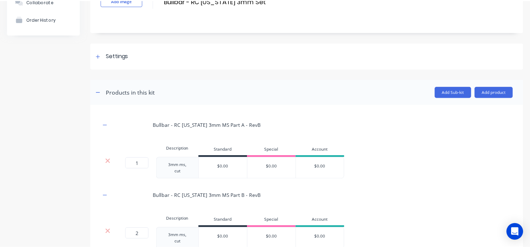
scroll to position [0, 0]
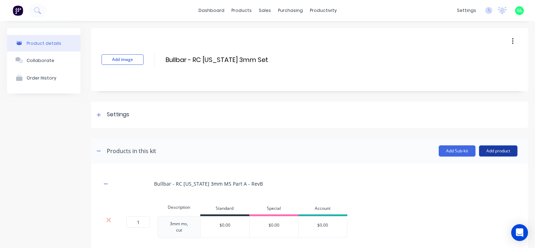
click at [487, 147] on button "Add product" at bounding box center [498, 150] width 39 height 11
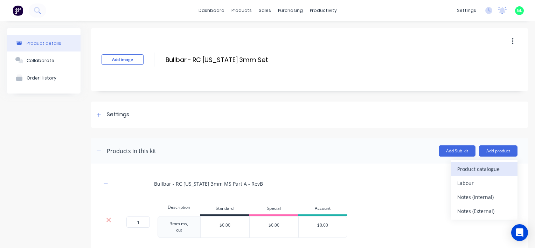
click at [476, 168] on div "Product catalogue" at bounding box center [485, 169] width 54 height 10
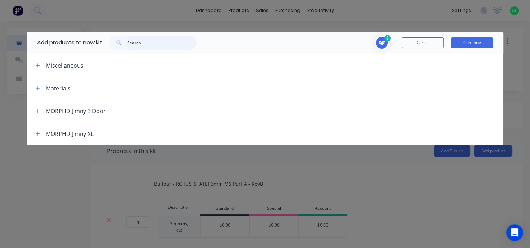
click at [140, 43] on input "text" at bounding box center [161, 43] width 69 height 14
type input "rc col"
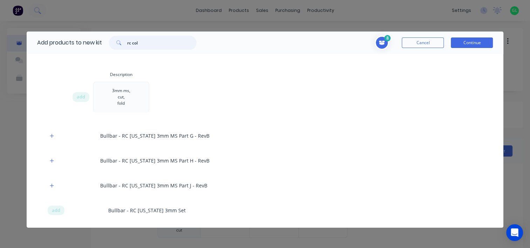
scroll to position [455, 0]
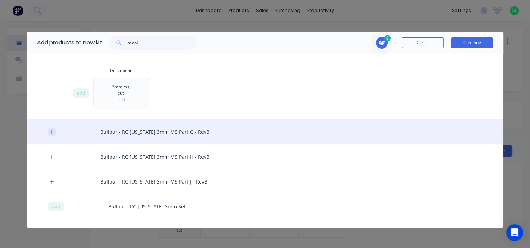
click at [51, 132] on icon "button" at bounding box center [52, 132] width 4 height 4
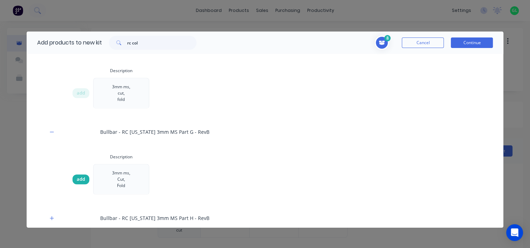
click at [77, 178] on span "add" at bounding box center [81, 179] width 8 height 7
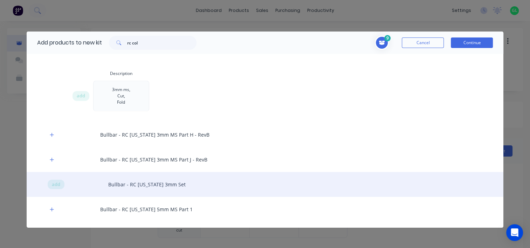
scroll to position [561, 0]
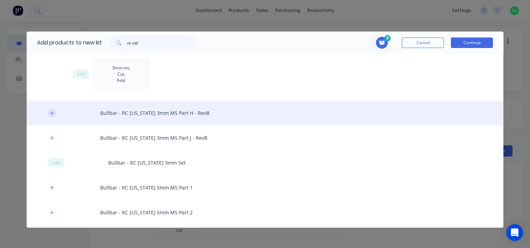
click at [53, 111] on icon "button" at bounding box center [52, 113] width 4 height 5
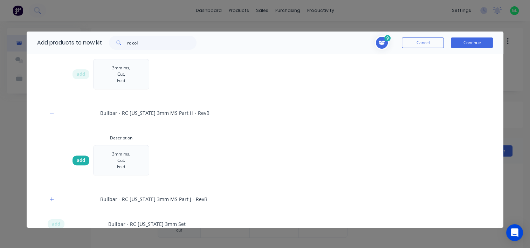
click at [80, 160] on span "add" at bounding box center [81, 160] width 8 height 7
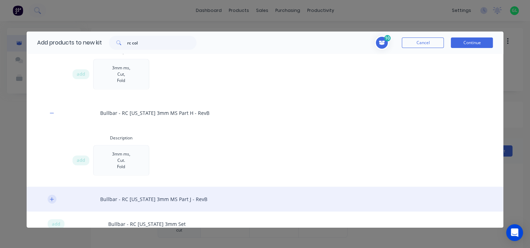
click at [50, 197] on icon "button" at bounding box center [52, 199] width 4 height 5
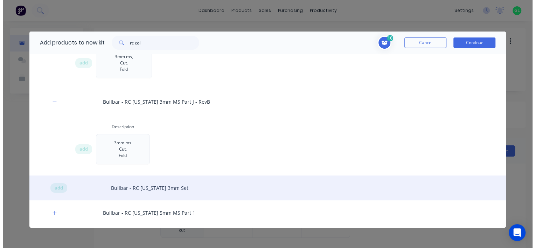
scroll to position [666, 0]
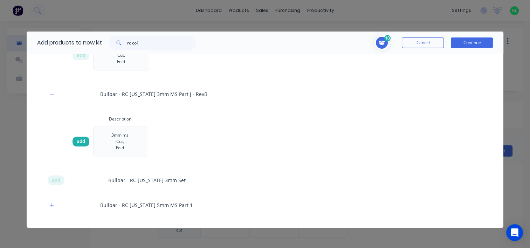
click at [80, 140] on span "add" at bounding box center [81, 141] width 8 height 7
click at [455, 46] on button "Continue" at bounding box center [472, 42] width 42 height 11
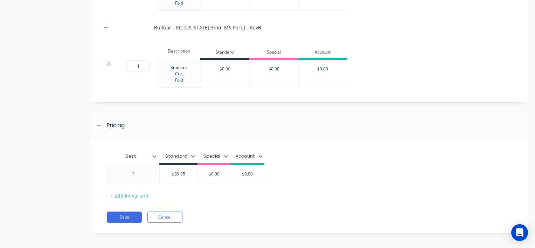
scroll to position [755, 0]
click at [102, 172] on icon at bounding box center [99, 173] width 5 height 7
click at [97, 171] on icon at bounding box center [99, 173] width 5 height 7
click at [98, 173] on icon at bounding box center [100, 173] width 5 height 5
click at [177, 172] on input "$89.95" at bounding box center [179, 173] width 38 height 6
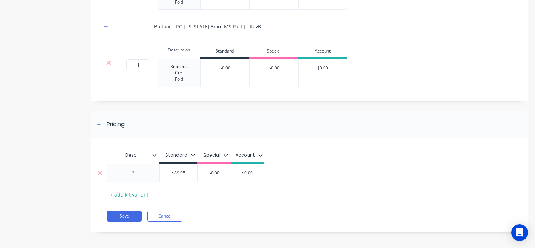
click at [177, 172] on input "$89.95" at bounding box center [179, 173] width 38 height 6
type input "$0"
click at [116, 215] on button "Save" at bounding box center [124, 216] width 35 height 11
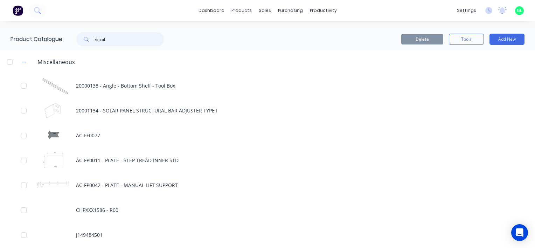
type input "rc col"
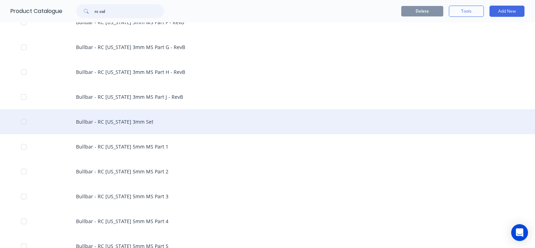
scroll to position [210, 0]
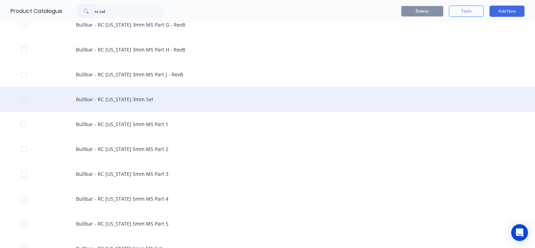
click at [144, 101] on div "Bullbar - RC Colorado 3mm Set" at bounding box center [267, 99] width 535 height 25
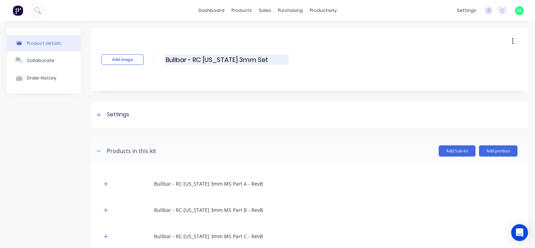
click at [262, 60] on input "Bullbar - RC Colorado 3mm Set" at bounding box center [227, 60] width 124 height 10
type input "Bullbar - RC Colorado 3mm Set"
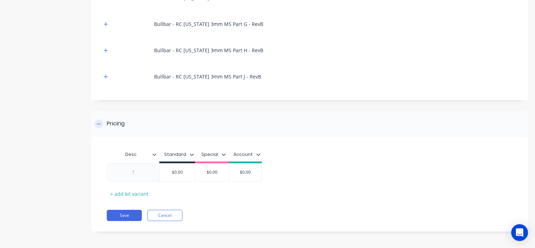
scroll to position [318, 0]
click at [123, 214] on button "Save" at bounding box center [124, 214] width 35 height 11
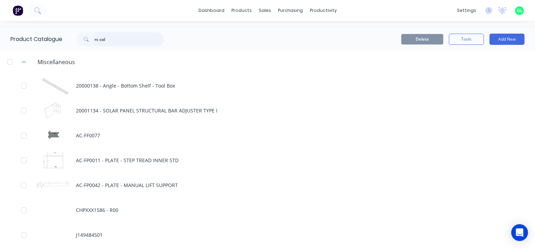
click at [126, 39] on input "rc col" at bounding box center [129, 39] width 69 height 14
type input "rc colo"
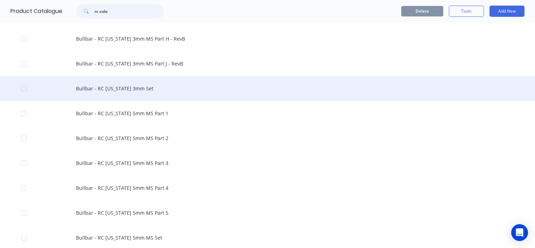
scroll to position [230, 0]
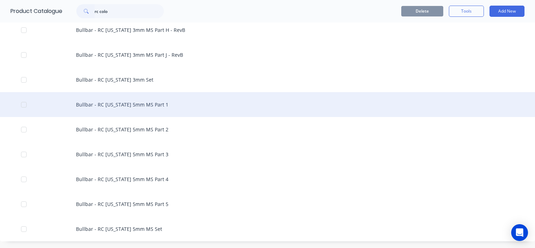
click at [139, 96] on div "Bullbar - RC Colorado 5mm MS Part 1" at bounding box center [267, 104] width 535 height 25
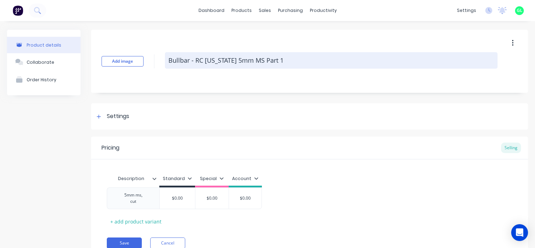
click at [289, 59] on textarea "Bullbar - RC Colorado 5mm MS Part 1" at bounding box center [331, 60] width 333 height 16
type textarea "x"
type textarea "Bullbar - RC Colorado 5mm MS Part"
type textarea "x"
type textarea "Bullbar - RC Colorado 5mm MS Part A"
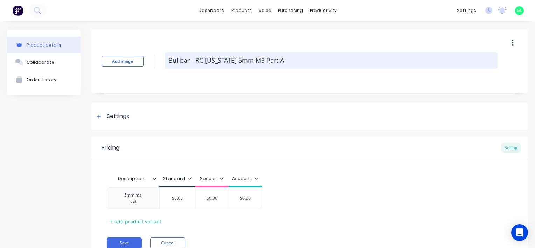
type textarea "x"
type textarea "Bullbar - RC Colorado 5mm MS Part A"
type textarea "x"
type textarea "Bullbar - RC Colorado 5mm MS Part A -"
type textarea "x"
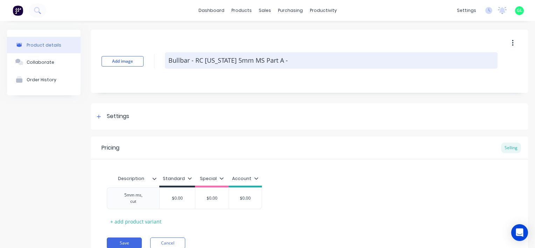
type textarea "Bullbar - RC Colorado 5mm MS Part A - R"
type textarea "x"
type textarea "Bullbar - RC Colorado 5mm MS Part A - Re"
type textarea "x"
type textarea "Bullbar - RC Colorado 5mm MS Part A - Rev"
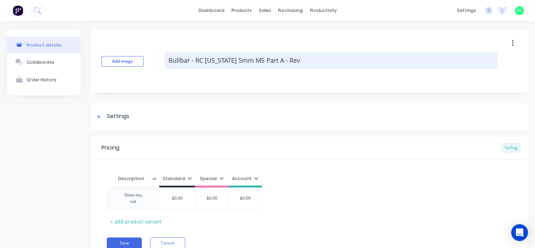
type textarea "x"
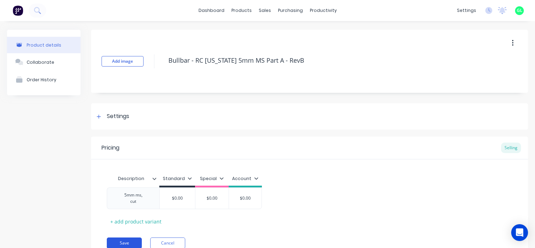
type textarea "Bullbar - RC Colorado 5mm MS Part A - RevB"
type textarea "x"
type textarea "Bullbar - RC Colorado 5mm MS Part A - RevB"
click at [127, 242] on button "Save" at bounding box center [124, 243] width 35 height 11
type textarea "x"
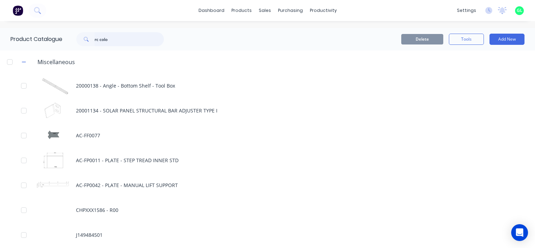
click at [125, 42] on input "rc colo" at bounding box center [129, 39] width 69 height 14
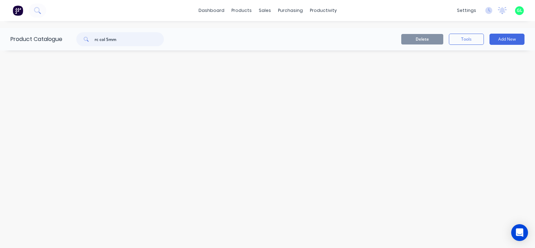
click at [106, 40] on input "rc col 5mm" at bounding box center [129, 39] width 69 height 14
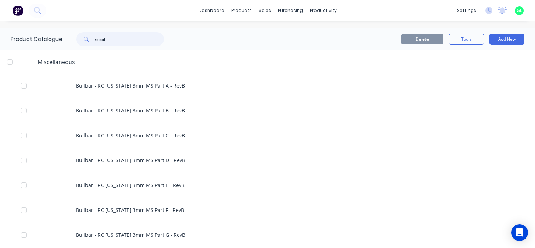
click at [97, 39] on input "rc col" at bounding box center [129, 39] width 69 height 14
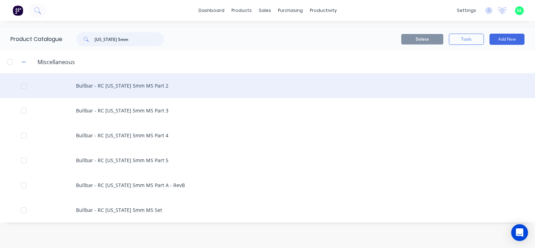
type input "colorado 5mm"
click at [150, 83] on div "Bullbar - RC Colorado 5mm MS Part 2" at bounding box center [267, 85] width 535 height 25
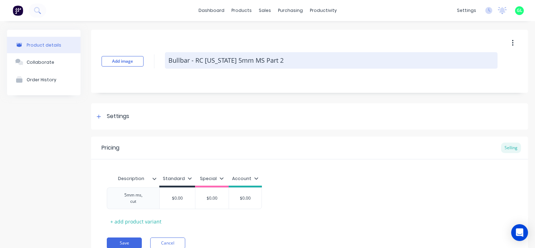
click at [282, 59] on textarea "Bullbar - RC Colorado 5mm MS Part 2" at bounding box center [331, 60] width 333 height 16
type textarea "x"
type textarea "Bullbar - RC Colorado 5mm MS Part"
type textarea "x"
type textarea "Bullbar - RC Colorado 5mm MS Part B"
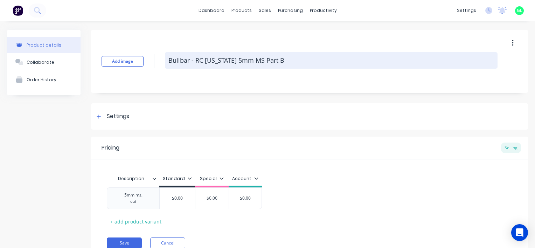
paste textarea "- RevB"
type textarea "x"
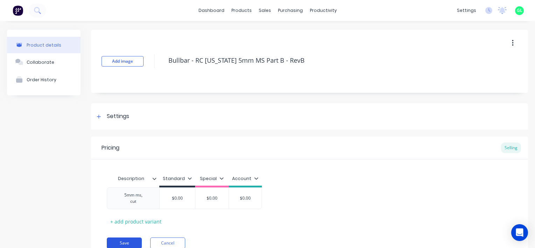
type textarea "Bullbar - RC Colorado 5mm MS Part B - RevB"
type textarea "x"
type textarea "Bullbar - RC Colorado 5mm MS Part B - RevB"
click at [123, 241] on button "Save" at bounding box center [124, 243] width 35 height 11
type textarea "x"
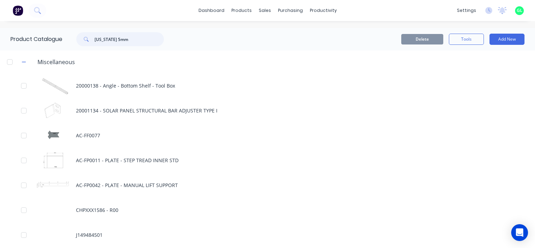
click at [137, 42] on input "colorado 5mm" at bounding box center [129, 39] width 69 height 14
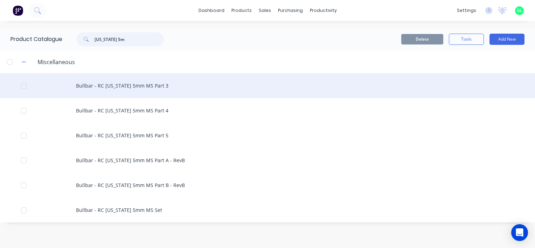
type input "colorado 5m"
click at [142, 84] on div "Bullbar - RC Colorado 5mm MS Part 3" at bounding box center [267, 85] width 535 height 25
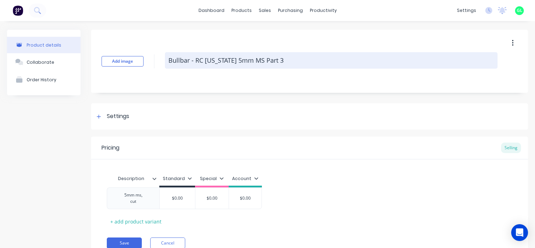
click at [308, 61] on textarea "Bullbar - RC Colorado 5mm MS Part 3" at bounding box center [331, 60] width 333 height 16
type textarea "x"
type textarea "Bullbar - RC Colorado 5mm MS Part"
type textarea "x"
type textarea "Bullbar - RC Colorado 5mm MS Part C"
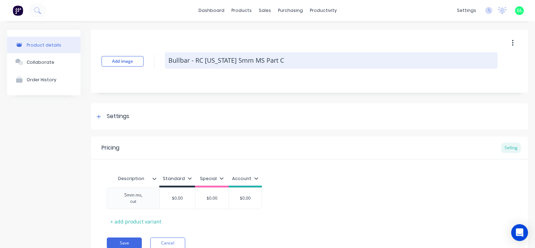
paste textarea "- RevB"
type textarea "x"
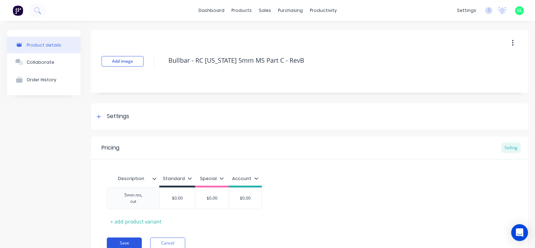
type textarea "Bullbar - RC Colorado 5mm MS Part C - RevB"
type textarea "x"
type textarea "Bullbar - RC Colorado 5mm MS Part C - RevB"
click at [129, 240] on button "Save" at bounding box center [124, 243] width 35 height 11
type textarea "x"
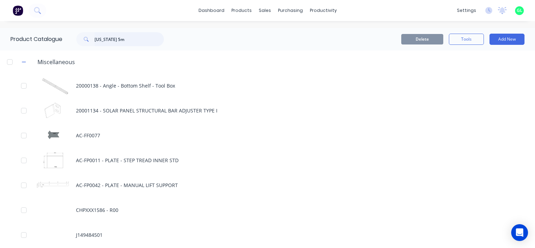
click at [137, 39] on input "colorado 5m" at bounding box center [129, 39] width 69 height 14
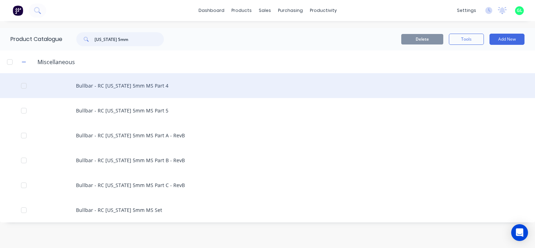
type input "colorado 5mm"
click at [137, 88] on div "Bullbar - RC Colorado 5mm MS Part 4" at bounding box center [267, 85] width 535 height 25
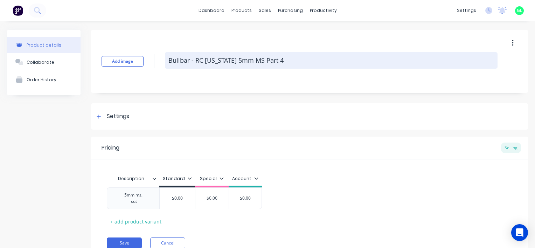
click at [298, 56] on textarea "Bullbar - RC Colorado 5mm MS Part 4" at bounding box center [331, 60] width 333 height 16
type textarea "x"
type textarea "Bullbar - RC Colorado 5mm MS Part"
type textarea "x"
type textarea "Bullbar - RC Colorado 5mm MS Part D"
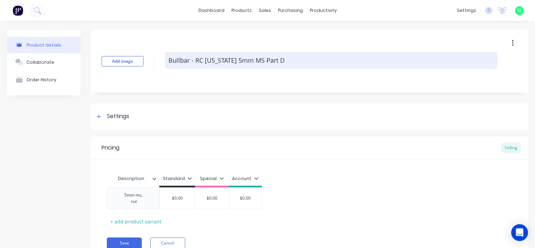
paste textarea "- RevB"
type textarea "x"
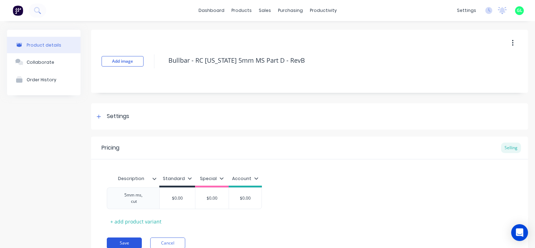
type textarea "Bullbar - RC Colorado 5mm MS Part D - RevB"
type textarea "x"
type textarea "Bullbar - RC Colorado 5mm MS Part D - RevB"
click at [130, 239] on button "Save" at bounding box center [124, 243] width 35 height 11
type textarea "x"
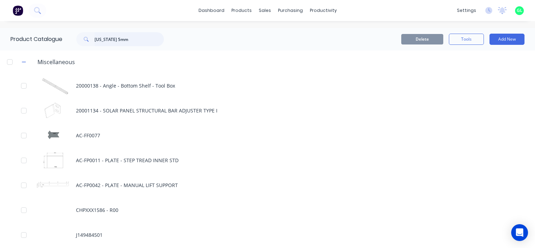
click at [126, 40] on input "colorado 5mm" at bounding box center [129, 39] width 69 height 14
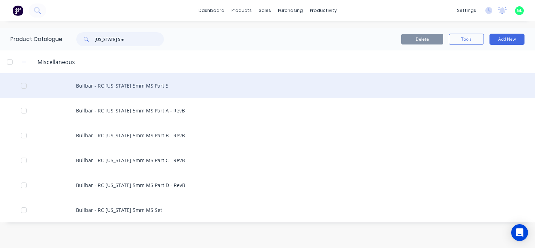
type input "colorado 5m"
click at [149, 89] on div "Bullbar - RC Colorado 5mm MS Part 5" at bounding box center [267, 85] width 535 height 25
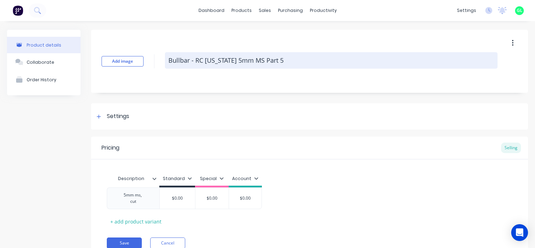
click at [287, 60] on textarea "Bullbar - RC Colorado 5mm MS Part 5" at bounding box center [331, 60] width 333 height 16
type textarea "x"
type textarea "Bullbar - RC Colorado 5mm MS Part"
type textarea "x"
type textarea "Bullbar - RC Colorado 5mm MS Part E"
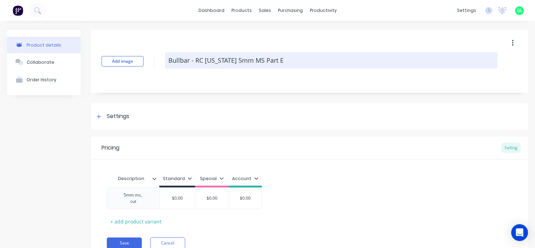
paste textarea "- RevB"
type textarea "x"
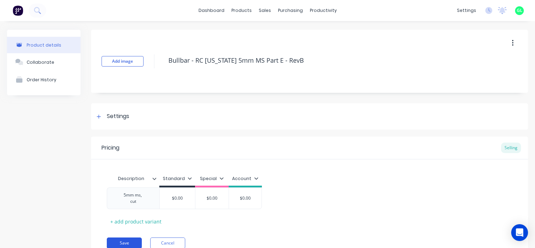
type textarea "Bullbar - RC Colorado 5mm MS Part E - RevB"
type textarea "x"
type textarea "Bullbar - RC Colorado 5mm MS Part E - RevB"
click at [130, 240] on button "Save" at bounding box center [124, 243] width 35 height 11
type textarea "x"
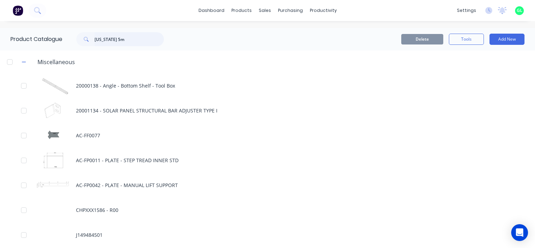
click at [137, 37] on input "colorado 5m" at bounding box center [129, 39] width 69 height 14
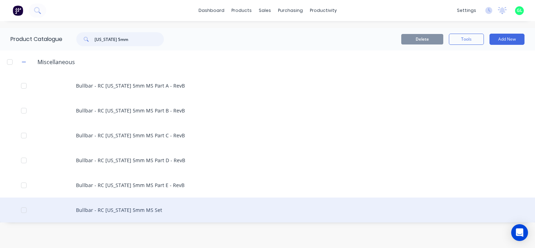
type input "colorado 5mm"
click at [122, 210] on div "Bullbar - RC Colorado 5mm MS Set" at bounding box center [267, 210] width 535 height 25
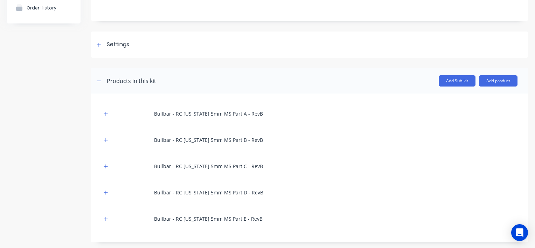
scroll to position [105, 0]
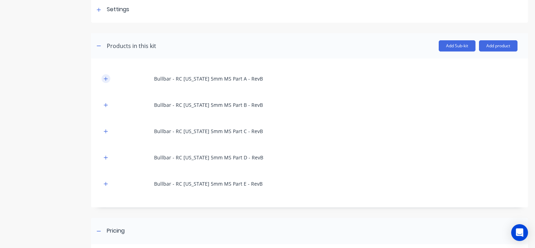
click at [105, 77] on icon "button" at bounding box center [106, 78] width 4 height 5
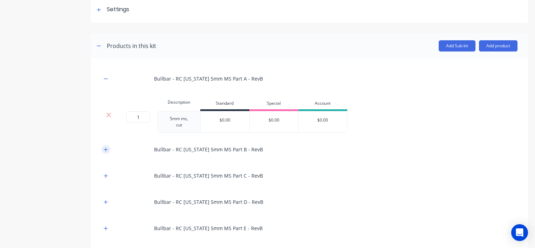
click at [107, 150] on icon "button" at bounding box center [106, 149] width 4 height 5
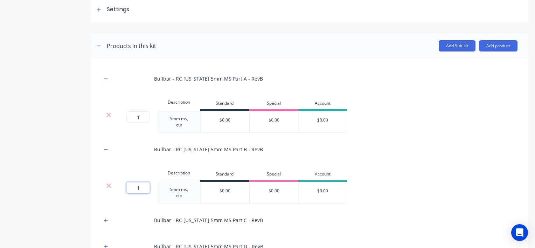
click at [138, 189] on input "1" at bounding box center [137, 187] width 23 height 11
type input "2"
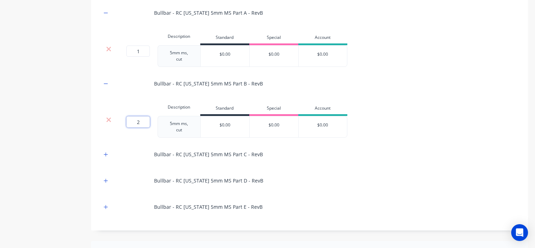
scroll to position [175, 0]
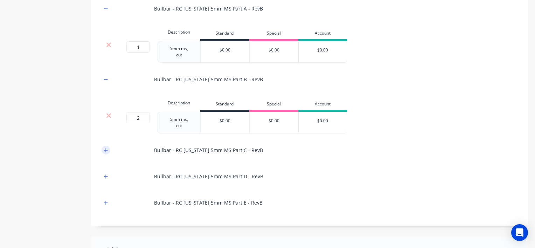
click at [106, 150] on icon "button" at bounding box center [106, 150] width 4 height 5
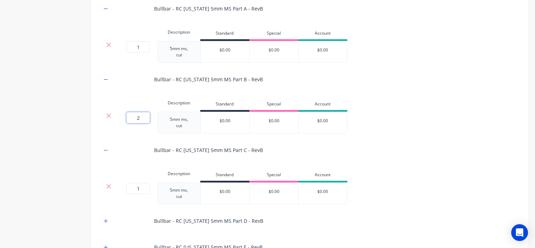
click at [143, 119] on input "2" at bounding box center [137, 117] width 23 height 11
type input "1"
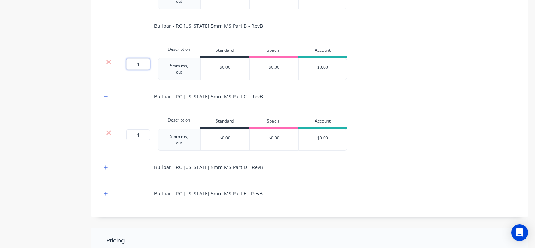
scroll to position [245, 0]
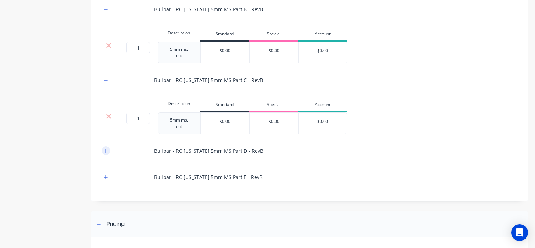
click at [109, 150] on button "button" at bounding box center [106, 150] width 9 height 9
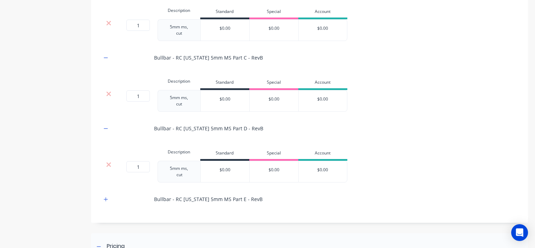
scroll to position [280, 0]
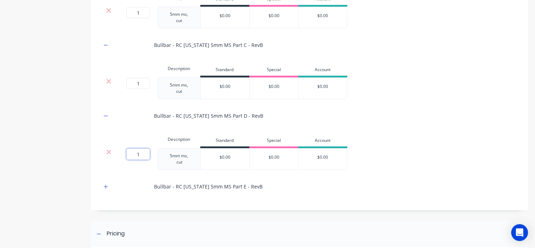
click at [139, 153] on input "1" at bounding box center [137, 154] width 23 height 11
type input "2"
click at [105, 185] on icon "button" at bounding box center [106, 186] width 4 height 5
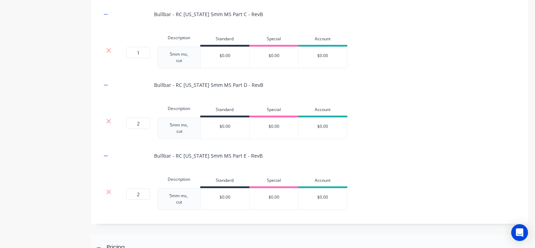
scroll to position [350, 0]
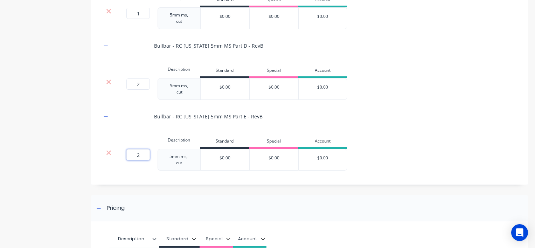
click at [135, 156] on input "2" at bounding box center [137, 154] width 23 height 11
type input "1"
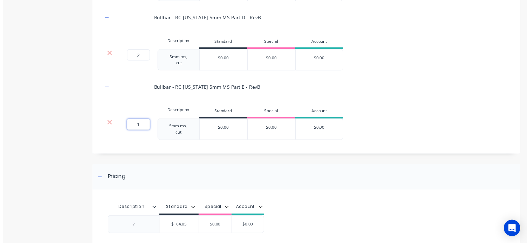
scroll to position [420, 0]
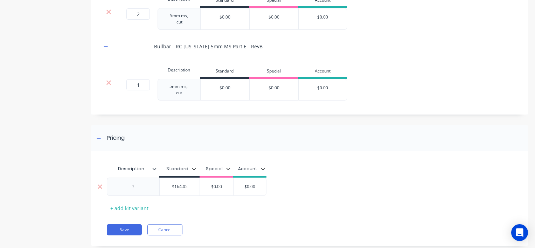
click at [181, 186] on input "$164.05" at bounding box center [180, 187] width 40 height 6
type input "$"
click at [124, 227] on button "Save" at bounding box center [124, 229] width 35 height 11
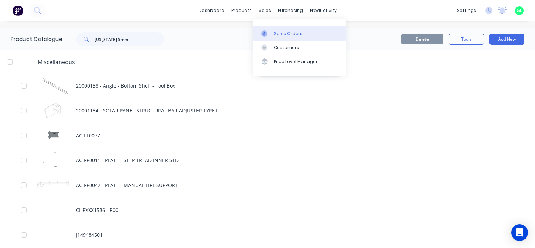
click at [284, 31] on div "Sales Orders" at bounding box center [288, 33] width 29 height 6
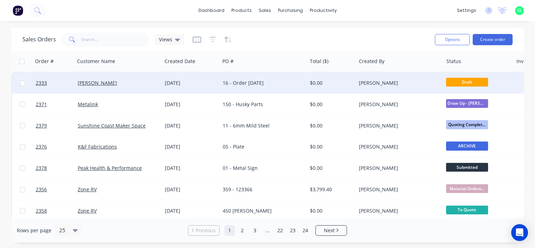
click at [237, 81] on div "16 - Order 22/9/25" at bounding box center [261, 83] width 77 height 7
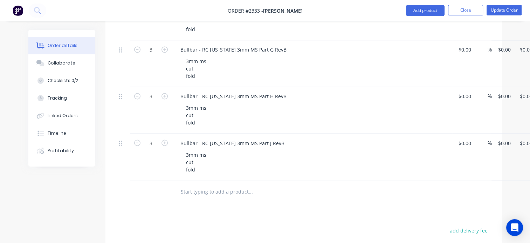
scroll to position [1191, 0]
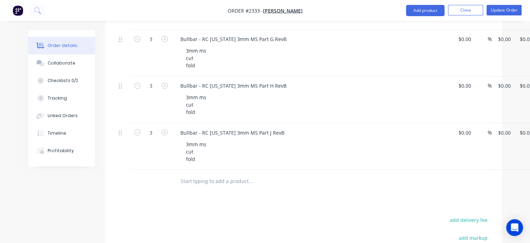
click at [214, 176] on input "text" at bounding box center [250, 181] width 140 height 14
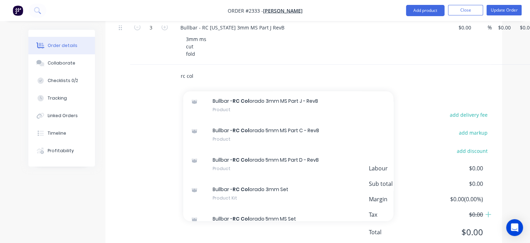
scroll to position [350, 0]
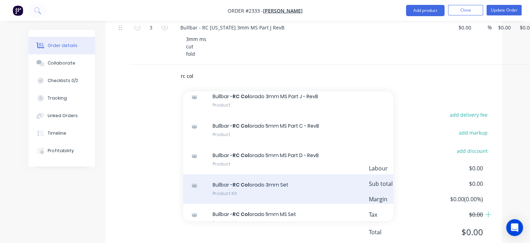
click at [272, 181] on div "Bullbar - RC Col orado 3mm Set Product Kit" at bounding box center [288, 188] width 210 height 29
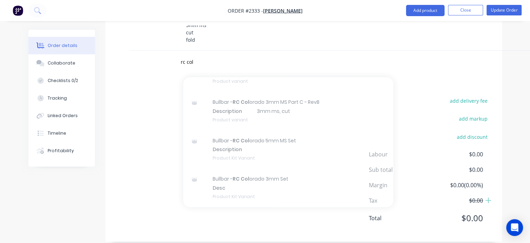
scroll to position [1317, 0]
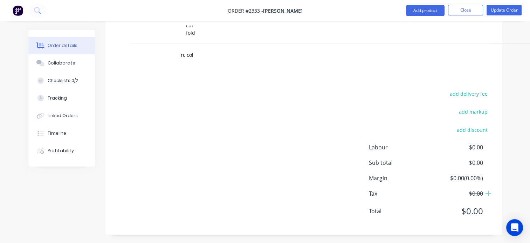
click at [153, 148] on div "add delivery fee add markup add discount Labour $0.00 Sub total $0.00 Margin $0…" at bounding box center [304, 156] width 376 height 135
click at [206, 49] on input "rc col" at bounding box center [250, 55] width 140 height 14
type input "rc col"
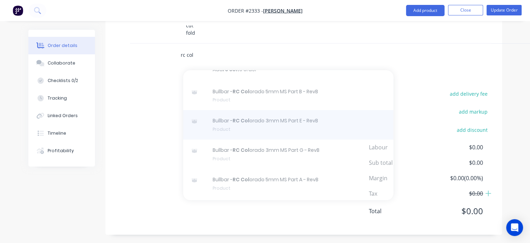
scroll to position [0, 0]
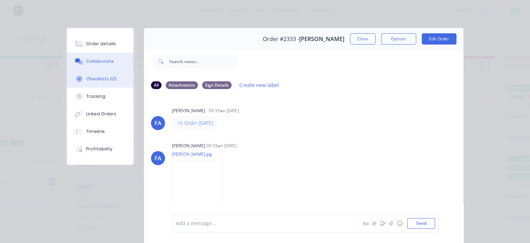
scroll to position [229, 0]
click at [104, 77] on div "Checklists 0/2" at bounding box center [101, 79] width 30 height 6
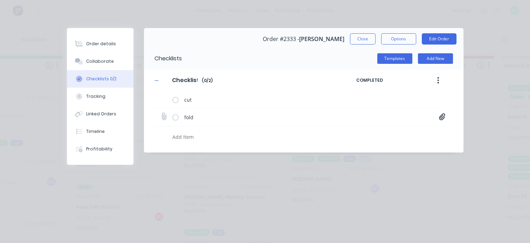
click at [444, 116] on icon at bounding box center [442, 116] width 6 height 7
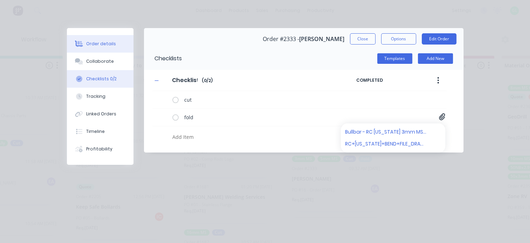
click at [105, 45] on div "Order details" at bounding box center [101, 44] width 30 height 6
type textarea "x"
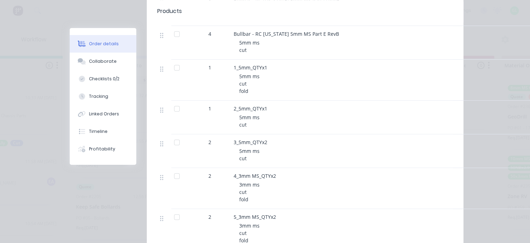
scroll to position [0, 0]
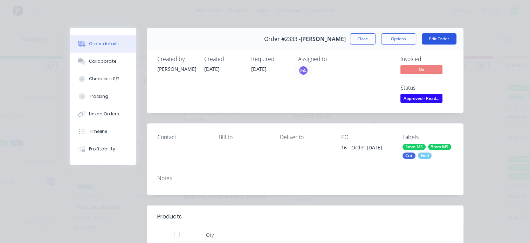
click at [440, 37] on button "Edit Order" at bounding box center [439, 38] width 35 height 11
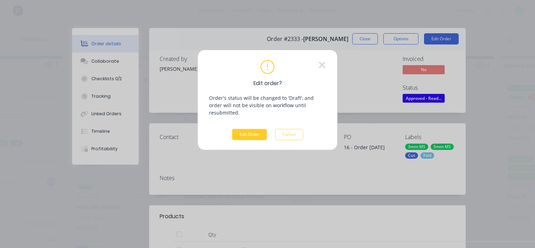
click at [244, 129] on button "Edit Order" at bounding box center [249, 134] width 35 height 11
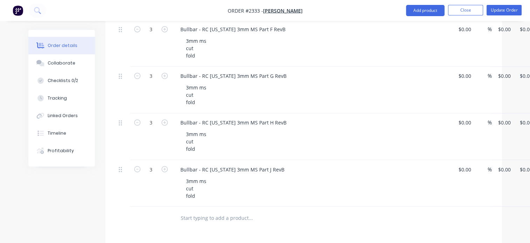
scroll to position [1156, 0]
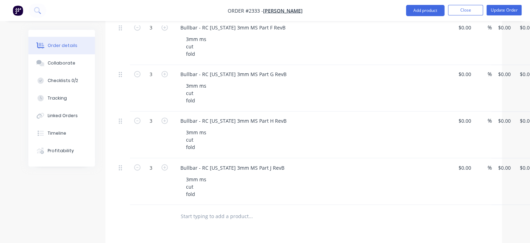
click at [198, 214] on input "text" at bounding box center [250, 216] width 140 height 14
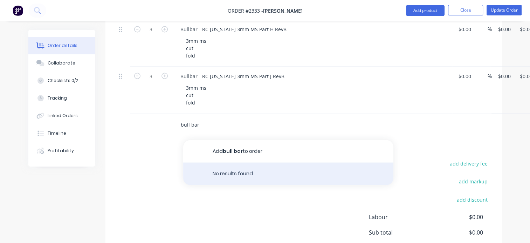
scroll to position [1261, 0]
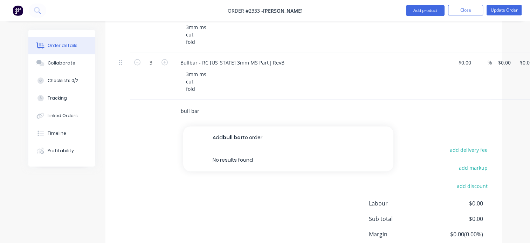
click at [189, 109] on input "bull bar" at bounding box center [250, 111] width 140 height 14
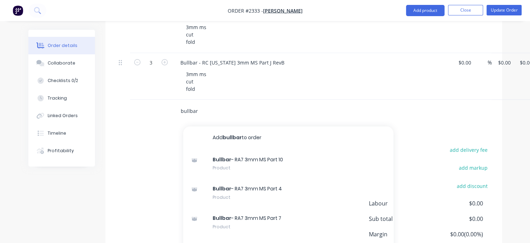
click at [188, 108] on input "bullbar" at bounding box center [250, 111] width 140 height 14
type input "rc col"
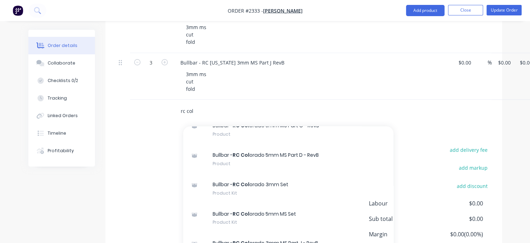
scroll to position [385, 0]
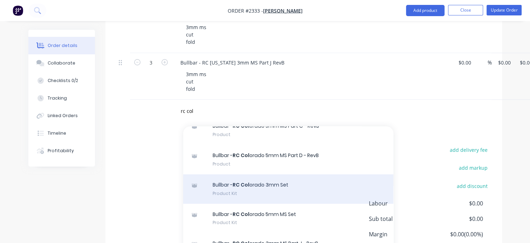
click at [261, 185] on div "Bullbar - RC Col orado 3mm Set Product Kit" at bounding box center [288, 188] width 210 height 29
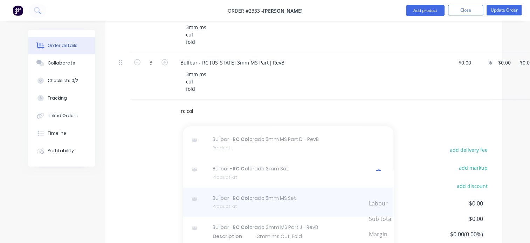
scroll to position [350, 0]
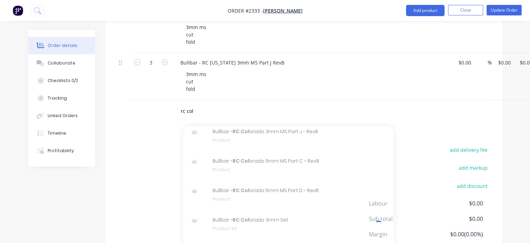
click at [322, 111] on div "rc col Add rc col to order Bullbar - RC Col orado 5mm MS Part B - RevB Product …" at bounding box center [280, 111] width 210 height 14
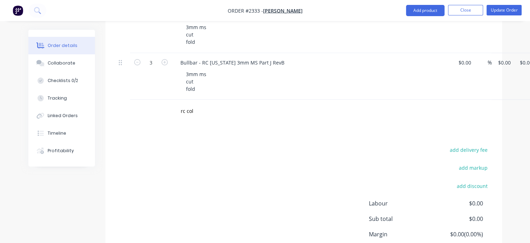
click at [156, 165] on div "add delivery fee add markup add discount Labour $0.00 Sub total $0.00 Margin $0…" at bounding box center [304, 212] width 376 height 135
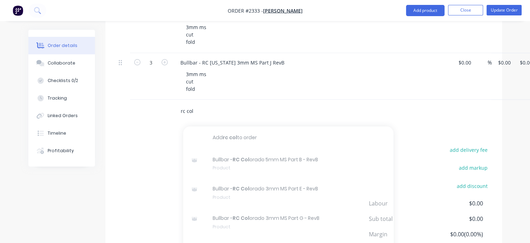
click at [198, 106] on input "rc col" at bounding box center [250, 111] width 140 height 14
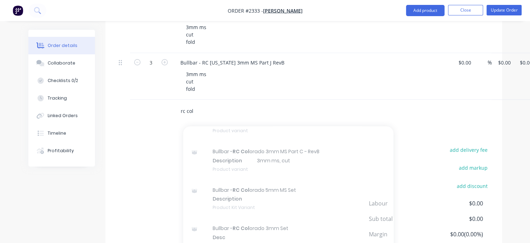
scroll to position [977, 0]
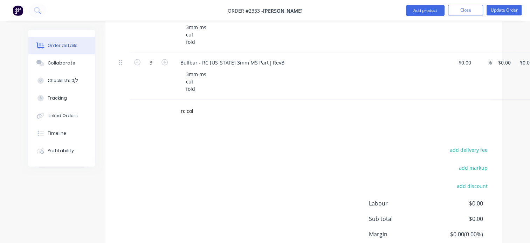
click at [168, 158] on div "add delivery fee add markup add discount Labour $0.00 Sub total $0.00 Margin $0…" at bounding box center [304, 212] width 376 height 135
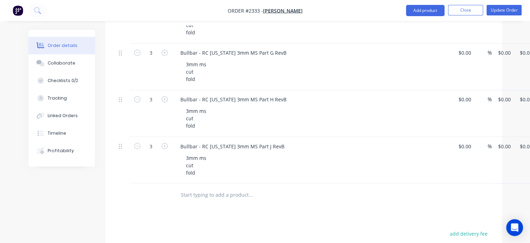
scroll to position [1226, 0]
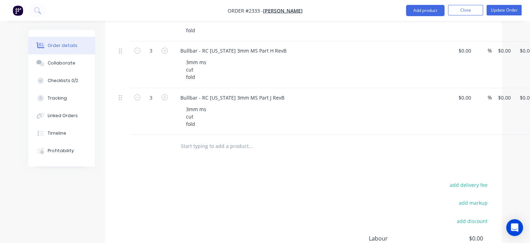
click at [226, 147] on input "text" at bounding box center [250, 146] width 140 height 14
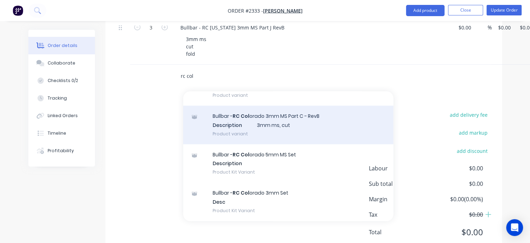
scroll to position [1317, 0]
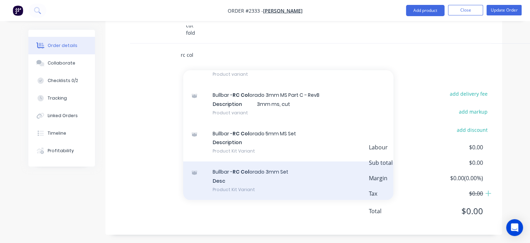
type input "rc col"
click at [261, 184] on div "Bullbar - RC Col orado 3mm Set Desc Product Kit Variant" at bounding box center [288, 180] width 210 height 39
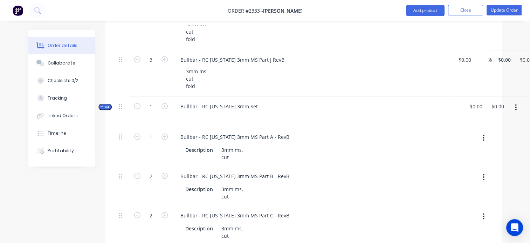
scroll to position [1247, 0]
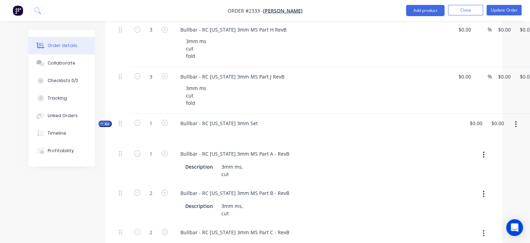
click at [105, 121] on span "Kit" at bounding box center [105, 123] width 9 height 5
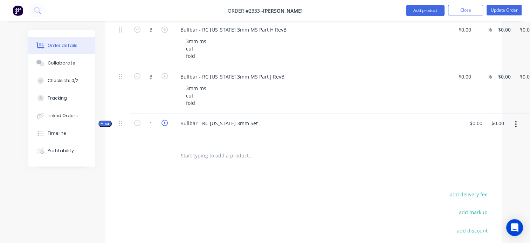
click at [163, 121] on icon "button" at bounding box center [165, 122] width 6 height 6
type input "3"
click at [203, 151] on input "text" at bounding box center [250, 155] width 140 height 14
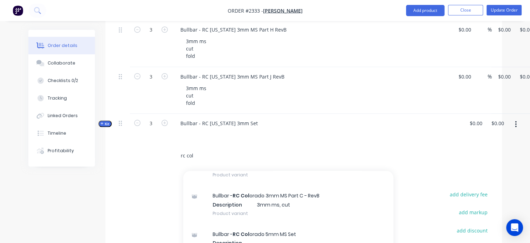
scroll to position [1317, 0]
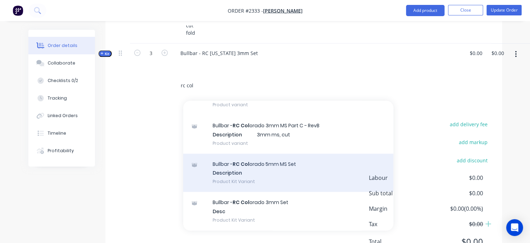
type input "rc col"
click at [268, 177] on div "Bullbar - RC Col orado 5mm MS Set Description Product Kit Variant" at bounding box center [288, 172] width 210 height 39
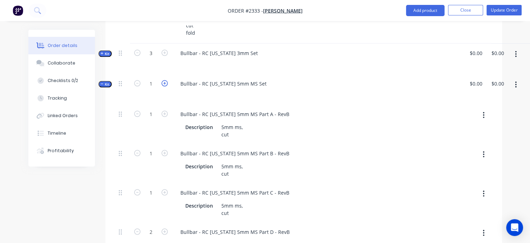
click at [164, 81] on icon "button" at bounding box center [165, 83] width 6 height 6
type input "2"
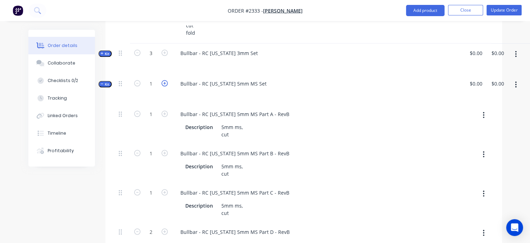
type input "4"
type input "2"
click at [164, 81] on icon "button" at bounding box center [165, 83] width 6 height 6
type input "3"
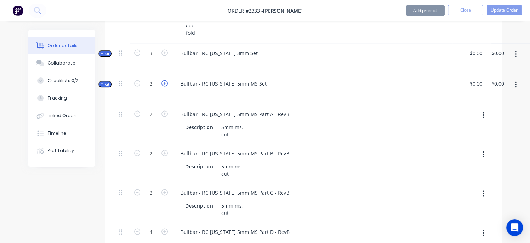
type input "3"
type input "6"
type input "3"
click at [164, 81] on icon "button" at bounding box center [165, 83] width 6 height 6
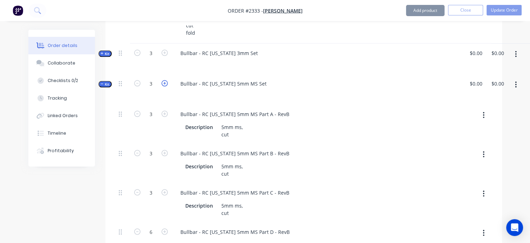
type input "4"
type input "8"
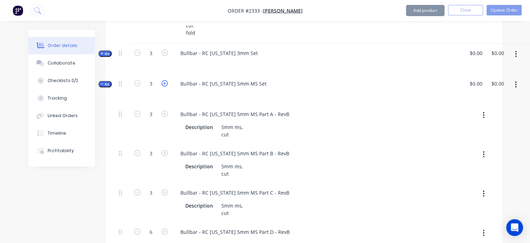
type input "4"
click at [107, 82] on span "Kit" at bounding box center [105, 83] width 9 height 5
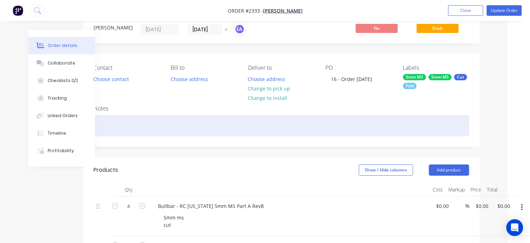
scroll to position [70, 22]
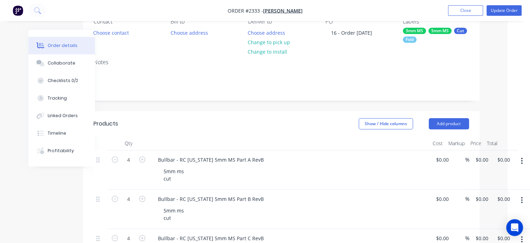
click at [523, 160] on button "button" at bounding box center [522, 160] width 16 height 13
click at [488, 217] on div "Delete" at bounding box center [497, 221] width 54 height 10
click at [521, 159] on icon "button" at bounding box center [522, 161] width 2 height 8
click at [481, 219] on div "Delete" at bounding box center [497, 221] width 54 height 10
click at [523, 160] on button "button" at bounding box center [522, 160] width 16 height 13
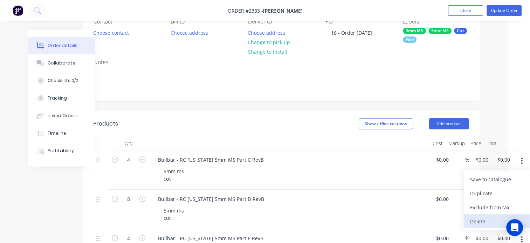
click at [478, 221] on div "Delete" at bounding box center [497, 221] width 54 height 10
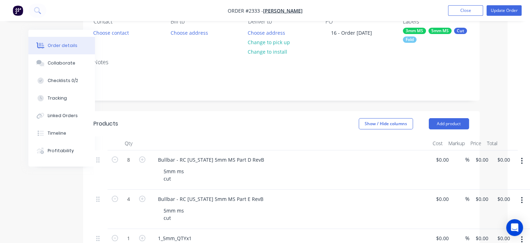
click at [521, 160] on icon "button" at bounding box center [521, 161] width 1 height 6
click at [474, 221] on div "Delete" at bounding box center [497, 221] width 54 height 10
click at [521, 161] on icon "button" at bounding box center [522, 161] width 2 height 8
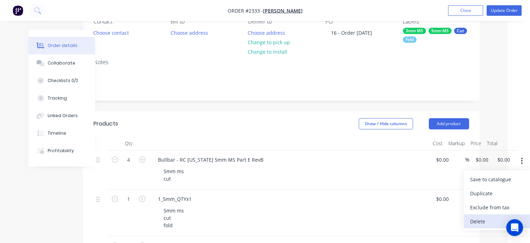
click at [479, 220] on div "Delete" at bounding box center [497, 221] width 54 height 10
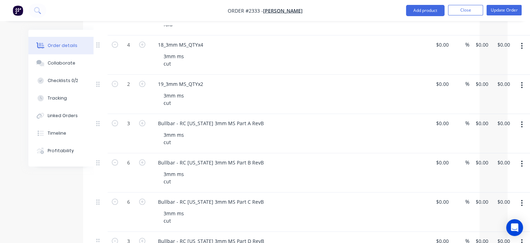
scroll to position [666, 22]
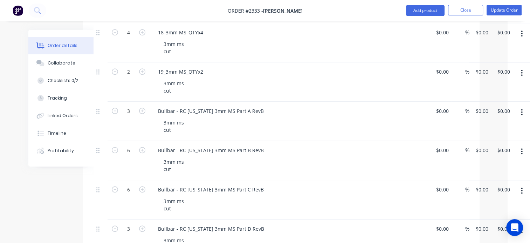
click at [519, 112] on button "button" at bounding box center [522, 112] width 16 height 13
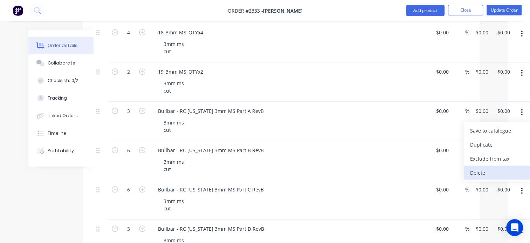
click at [488, 171] on div "Delete" at bounding box center [497, 172] width 54 height 10
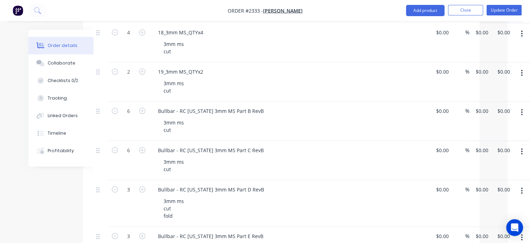
click at [522, 112] on icon "button" at bounding box center [522, 112] width 2 height 8
click at [485, 171] on div "Delete" at bounding box center [497, 172] width 54 height 10
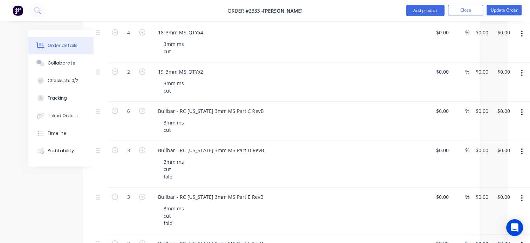
click at [521, 111] on icon "button" at bounding box center [522, 112] width 2 height 8
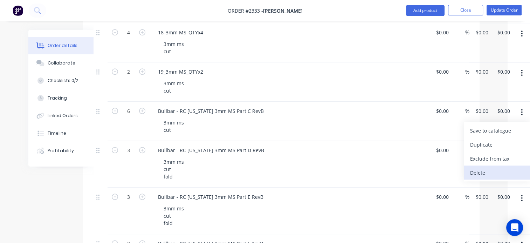
click at [478, 171] on div "Delete" at bounding box center [497, 172] width 54 height 10
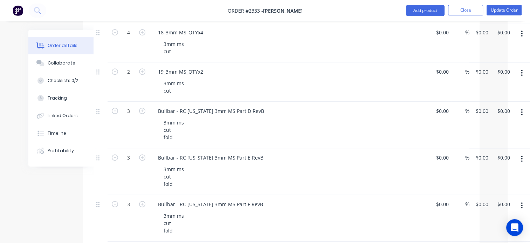
click at [523, 111] on icon "button" at bounding box center [522, 112] width 2 height 8
click at [480, 167] on div "Delete" at bounding box center [497, 172] width 54 height 10
click at [523, 110] on button "button" at bounding box center [522, 112] width 16 height 13
click at [477, 169] on div "Delete" at bounding box center [497, 172] width 54 height 10
click at [524, 111] on button "button" at bounding box center [522, 112] width 16 height 13
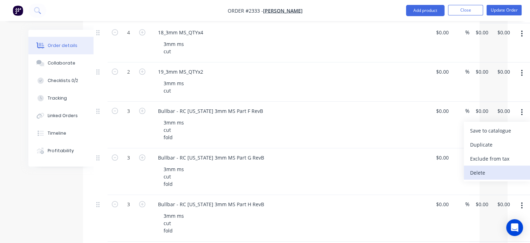
click at [490, 171] on div "Delete" at bounding box center [497, 172] width 54 height 10
click at [525, 108] on button "button" at bounding box center [522, 112] width 16 height 13
click at [479, 170] on div "Delete" at bounding box center [497, 172] width 54 height 10
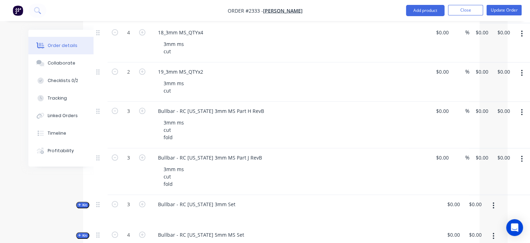
click at [521, 110] on icon "button" at bounding box center [522, 112] width 2 height 8
click at [477, 170] on div "Delete" at bounding box center [497, 172] width 54 height 10
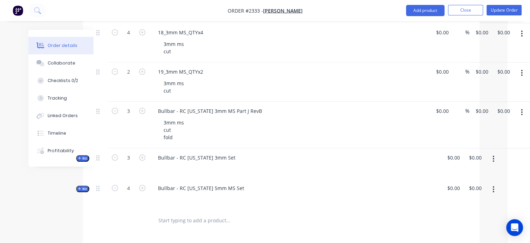
click at [522, 108] on icon "button" at bounding box center [522, 112] width 2 height 8
click at [479, 169] on div "Delete" at bounding box center [497, 172] width 54 height 10
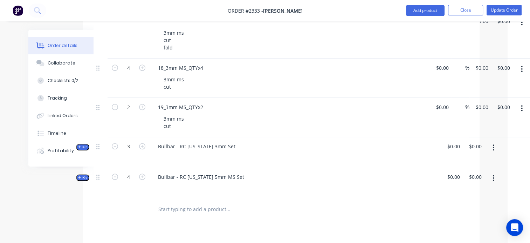
scroll to position [631, 22]
click at [78, 174] on span "Kit" at bounding box center [82, 176] width 9 height 5
click at [84, 144] on span "Kit" at bounding box center [82, 146] width 9 height 5
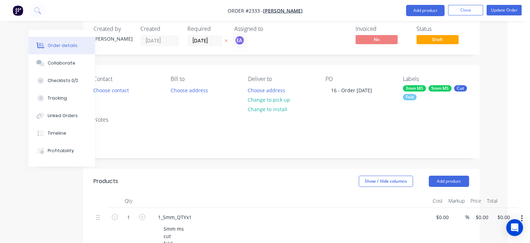
scroll to position [0, 22]
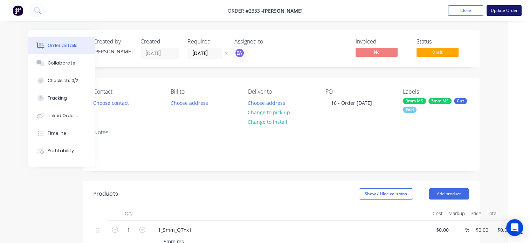
click at [502, 11] on button "Update Order" at bounding box center [504, 10] width 35 height 11
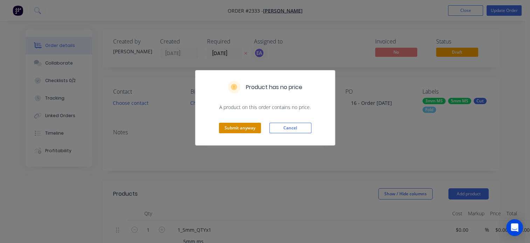
click at [242, 126] on button "Submit anyway" at bounding box center [240, 128] width 42 height 11
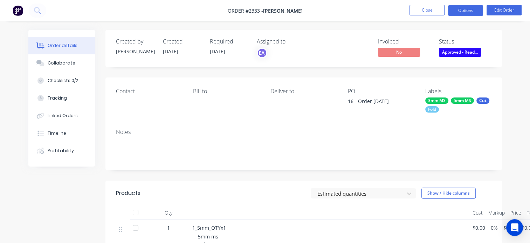
click at [459, 8] on button "Options" at bounding box center [465, 10] width 35 height 11
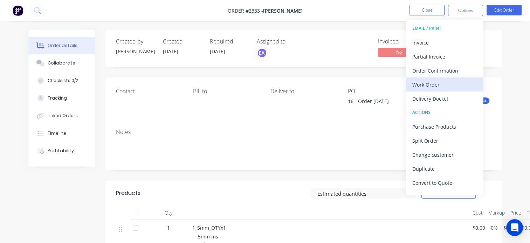
click at [432, 85] on div "Work Order" at bounding box center [444, 85] width 64 height 10
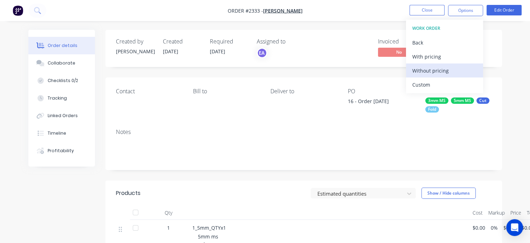
click at [436, 71] on div "Without pricing" at bounding box center [444, 71] width 64 height 10
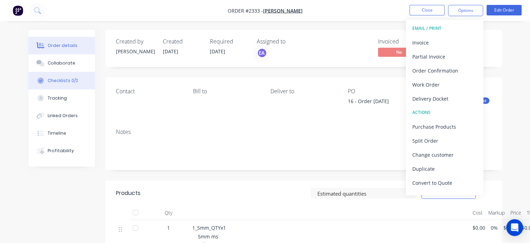
click at [59, 78] on div "Checklists 0/2" at bounding box center [63, 80] width 30 height 6
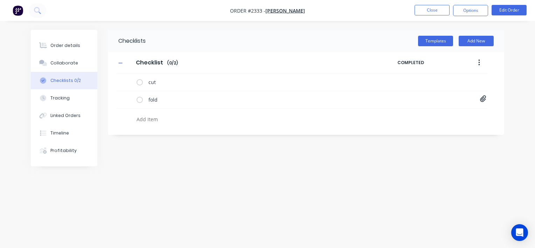
click at [150, 118] on textarea at bounding box center [250, 119] width 232 height 10
type textarea "x"
type textarea "N"
type textarea "x"
type textarea "Ne"
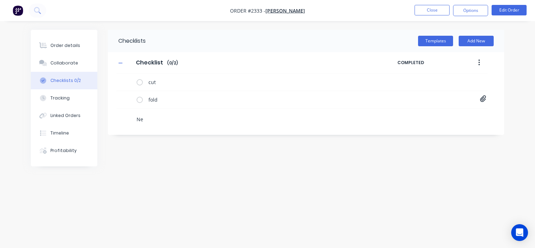
type textarea "x"
type textarea "Nesy"
type textarea "x"
type textarea "Nes"
type textarea "x"
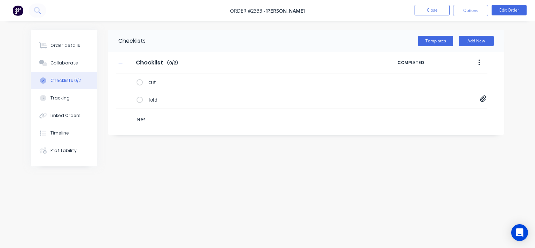
type textarea "Nest"
type textarea "x"
type textarea "Nest-"
type textarea "x"
type textarea "Nest-"
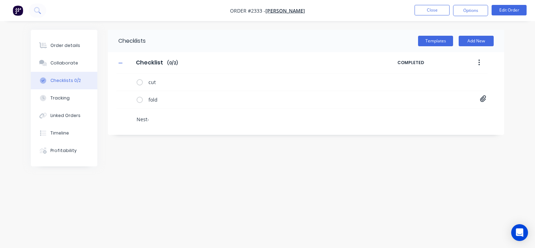
type textarea "x"
type textarea "Nest-"
type textarea "x"
type textarea "Nest-"
type textarea "x"
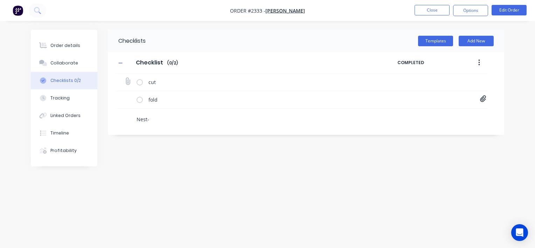
type textarea "Nest-"
type textarea "x"
type textarea "Nest"
type textarea "x"
type textarea "Nest"
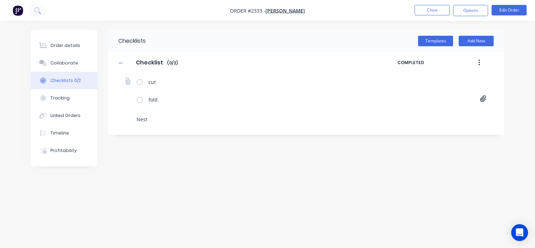
type textarea "x"
type textarea "Nest -"
type textarea "x"
type textarea "Nest -"
type textarea "x"
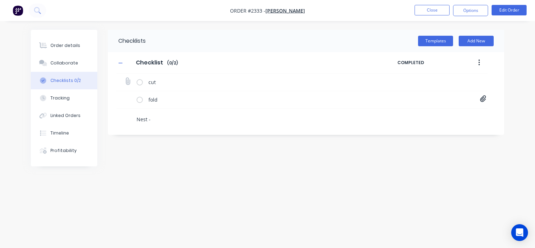
type textarea "Nest - 3"
type textarea "x"
type textarea "Nest - 3m"
type textarea "x"
type textarea "Nest - 3mm"
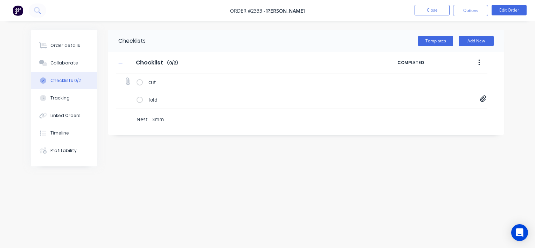
type textarea "x"
type textarea "Nest - 3mm"
type textarea "x"
type textarea "Nest - 3mm m"
type textarea "x"
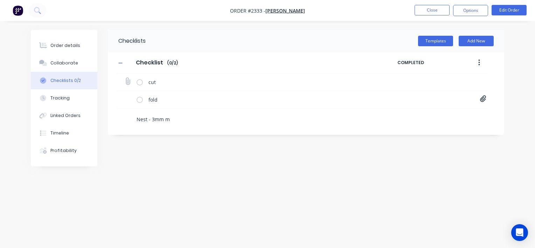
type textarea "Nest - 3mm ms"
type textarea "x"
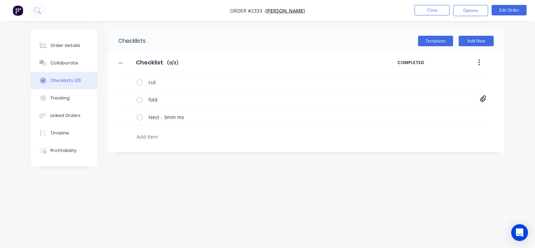
click at [158, 133] on textarea at bounding box center [250, 137] width 232 height 10
type textarea "x"
type textarea "n"
type textarea "x"
type textarea "ne"
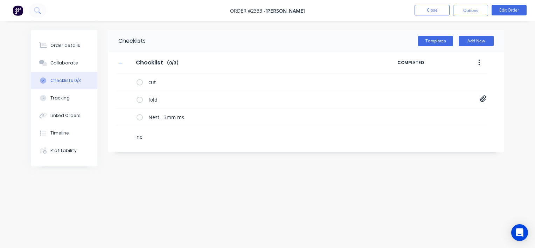
type textarea "x"
type textarea "nes"
type textarea "x"
type textarea "nest"
type textarea "x"
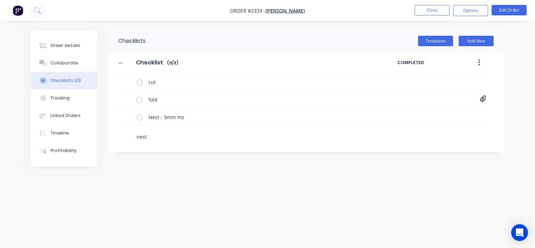
type textarea "nest"
type textarea "x"
type textarea "nest -"
type textarea "x"
type textarea "nest -"
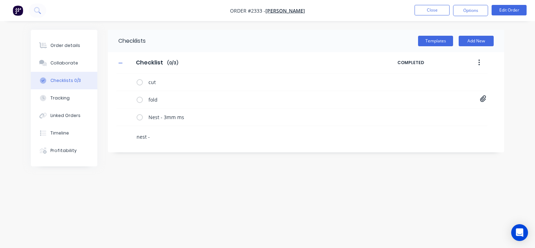
type textarea "x"
type textarea "nest - 5"
type textarea "x"
type textarea "nest - 5m"
type textarea "x"
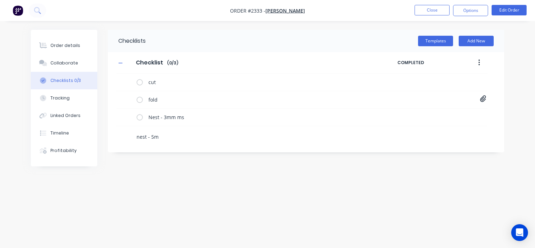
type textarea "nest - 5mm"
type textarea "x"
type textarea "nest - 5mm"
type textarea "x"
type textarea "nest - 5mm ms"
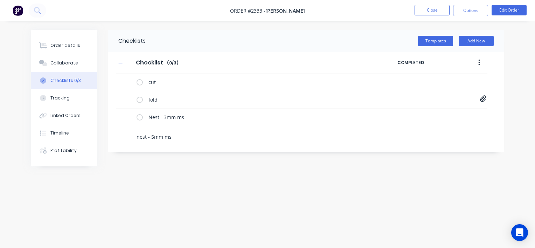
type textarea "x"
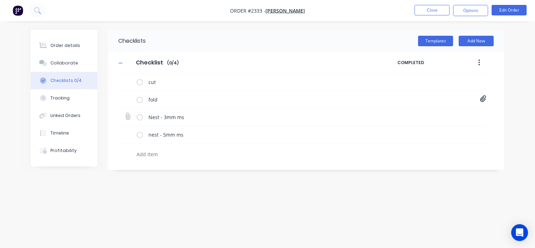
type textarea "x"
click at [127, 116] on icon at bounding box center [127, 116] width 9 height 9
click at [125, 113] on input "file" at bounding box center [125, 113] width 0 height 0
type input "C:\fakepath\Mitchell Farrell 16 - 3mm ms_report.pdf"
type textarea "x"
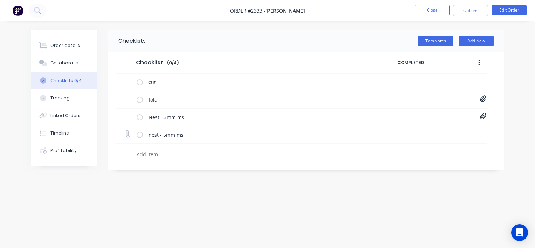
click at [126, 134] on icon at bounding box center [127, 133] width 9 height 9
click at [125, 130] on input "file" at bounding box center [125, 130] width 0 height 0
type input "C:\fakepath\Mitchell Farrell 16 - 5mm ms_report.pdf"
type textarea "x"
click at [69, 44] on div "Order details" at bounding box center [65, 45] width 30 height 6
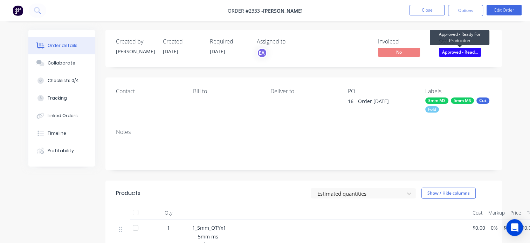
click at [461, 50] on span "Approved - Read..." at bounding box center [460, 52] width 42 height 9
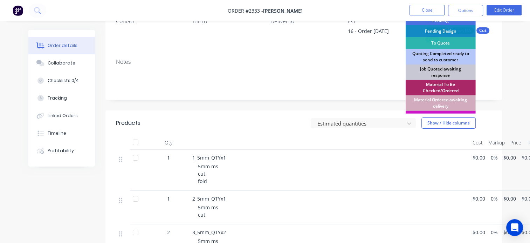
scroll to position [70, 0]
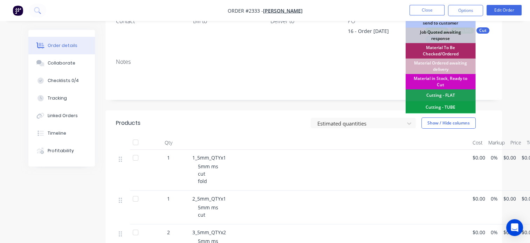
click at [442, 78] on div "Material in Stock, Ready to Cut" at bounding box center [441, 81] width 70 height 15
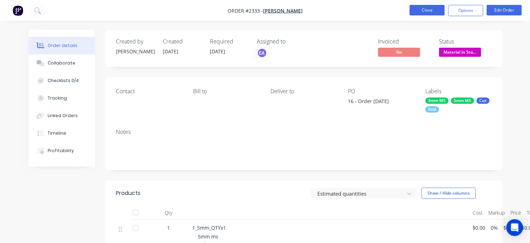
click at [422, 12] on button "Close" at bounding box center [427, 10] width 35 height 11
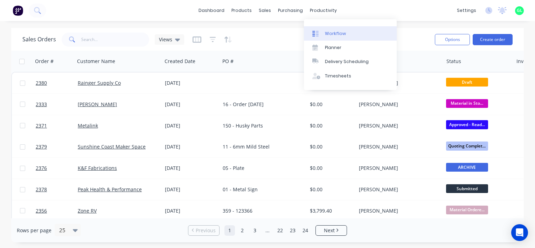
click at [334, 26] on link "Workflow" at bounding box center [350, 33] width 93 height 14
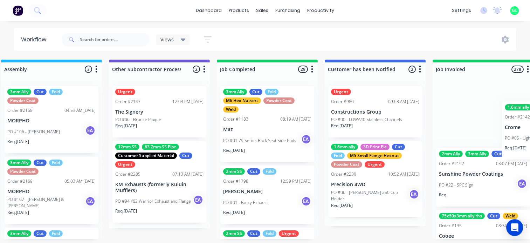
scroll to position [0, 2173]
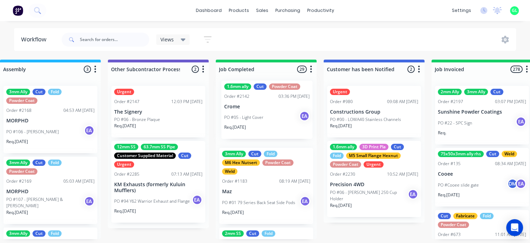
drag, startPoint x: 384, startPoint y: 121, endPoint x: 256, endPoint y: 117, distance: 128.3
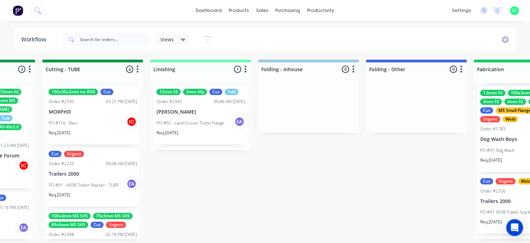
scroll to position [0, 1472]
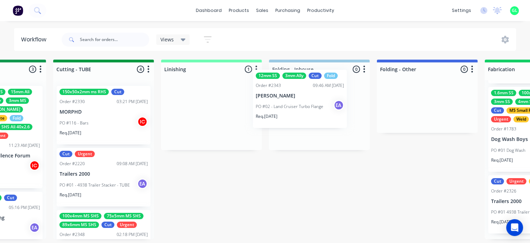
drag, startPoint x: 197, startPoint y: 123, endPoint x: 288, endPoint y: 107, distance: 92.2
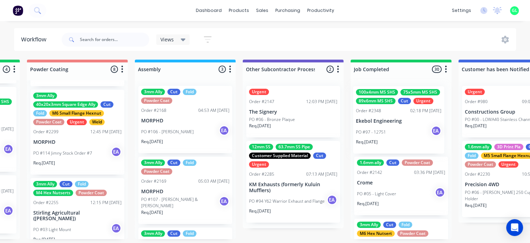
scroll to position [0, 2041]
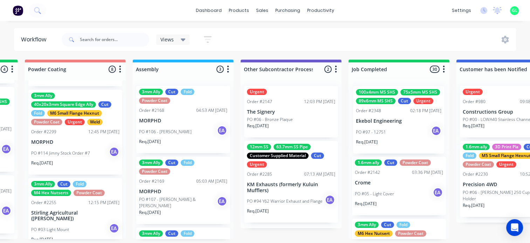
drag, startPoint x: 91, startPoint y: 150, endPoint x: 390, endPoint y: 125, distance: 299.9
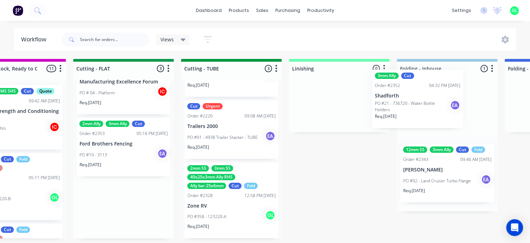
scroll to position [1, 1346]
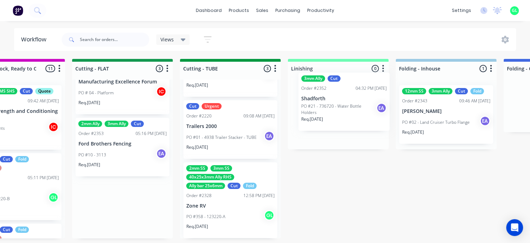
drag, startPoint x: 109, startPoint y: 217, endPoint x: 325, endPoint y: 111, distance: 241.0
click at [325, 111] on div "Submitted 6 Status colour #273444 hex #273444 Save Cancel Summaries Total order…" at bounding box center [97, 152] width 2896 height 187
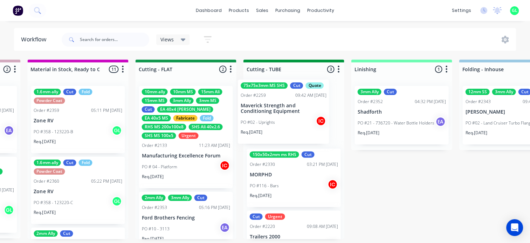
scroll to position [0, 0]
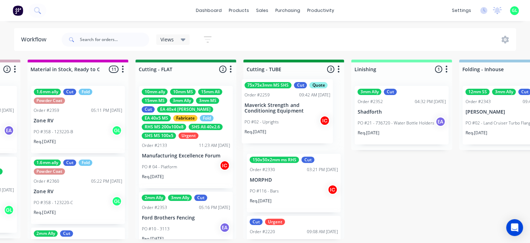
drag, startPoint x: 204, startPoint y: 127, endPoint x: 289, endPoint y: 124, distance: 84.8
click at [289, 124] on div "Submitted 6 Status colour #273444 hex #273444 Save Cancel Summaries Total order…" at bounding box center [160, 153] width 2896 height 187
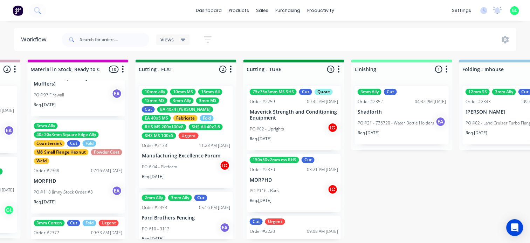
scroll to position [245, 0]
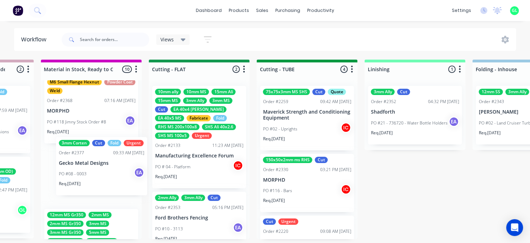
drag, startPoint x: 71, startPoint y: 181, endPoint x: 94, endPoint y: 170, distance: 24.4
click at [94, 170] on div "1.6mm ally Cut Fold Powder Coat Order #2359 05:11 PM 24/09/25 Zone RV PO #358 -…" at bounding box center [91, 159] width 101 height 159
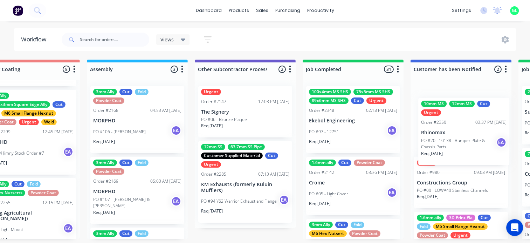
scroll to position [0, 2088]
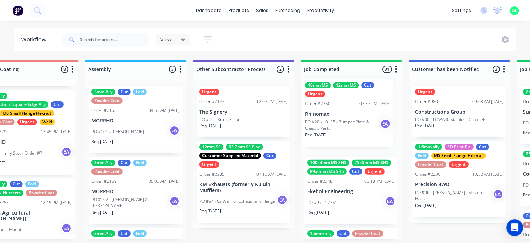
drag, startPoint x: 76, startPoint y: 150, endPoint x: 332, endPoint y: 126, distance: 257.6
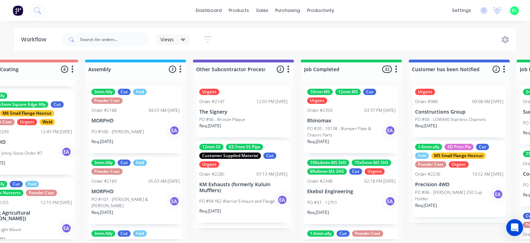
click at [339, 136] on p "PO #20 - 10138 - Bumper Plate & Chassis Parts" at bounding box center [346, 131] width 78 height 13
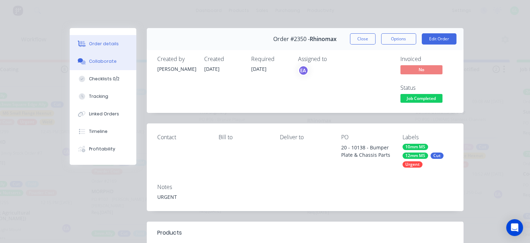
click at [104, 64] on button "Collaborate" at bounding box center [103, 62] width 67 height 18
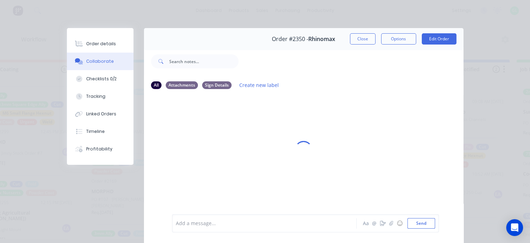
click at [209, 220] on div at bounding box center [266, 223] width 180 height 7
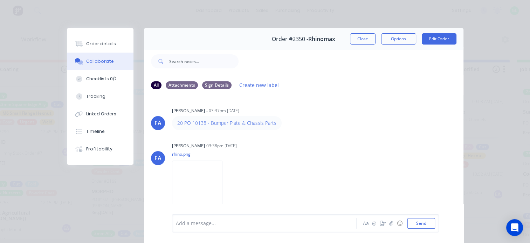
scroll to position [500, 0]
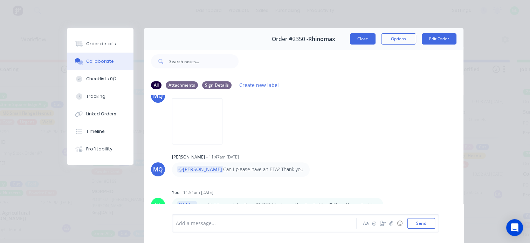
click at [357, 41] on button "Close" at bounding box center [363, 38] width 26 height 11
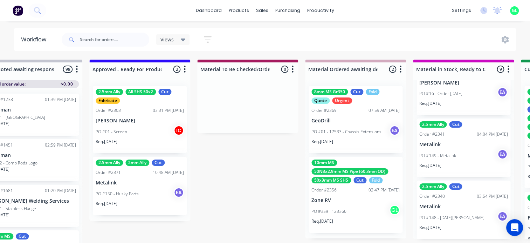
scroll to position [9, 897]
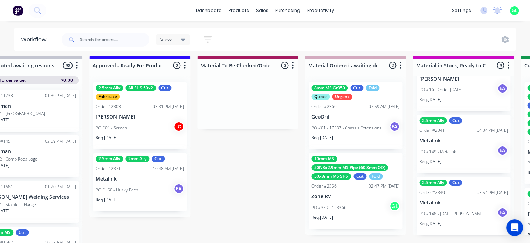
click at [129, 197] on div "Req. 10/10/25" at bounding box center [140, 203] width 88 height 12
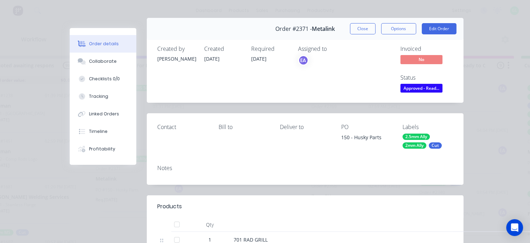
scroll to position [0, 0]
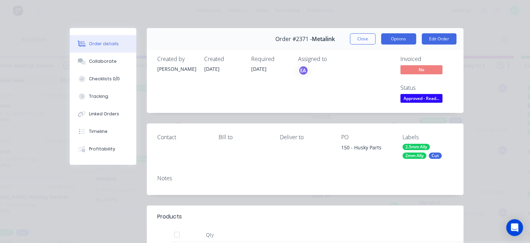
click at [390, 39] on button "Options" at bounding box center [398, 38] width 35 height 11
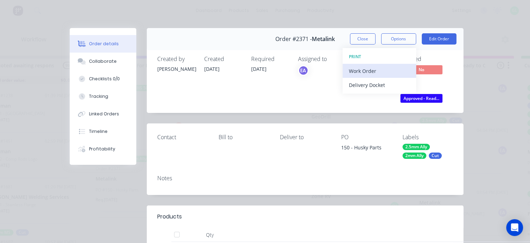
click at [369, 71] on div "Work Order" at bounding box center [379, 71] width 61 height 10
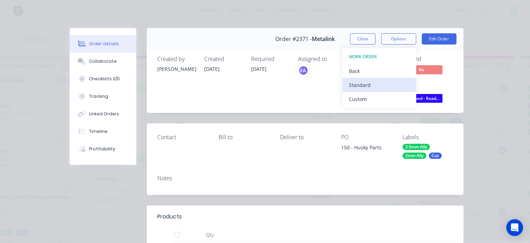
click at [362, 83] on div "Standard" at bounding box center [379, 85] width 61 height 10
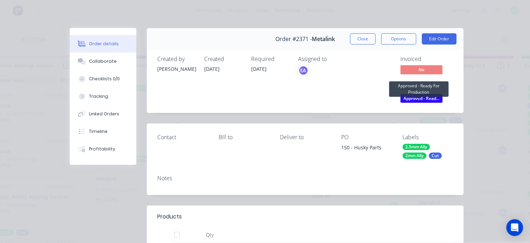
click at [416, 97] on span "Approved - Read..." at bounding box center [421, 98] width 42 height 9
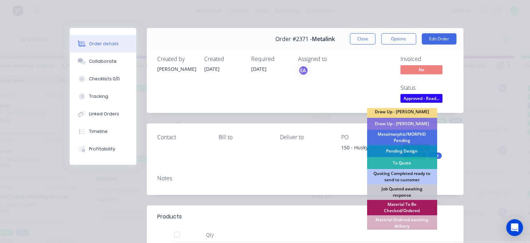
scroll to position [70, 0]
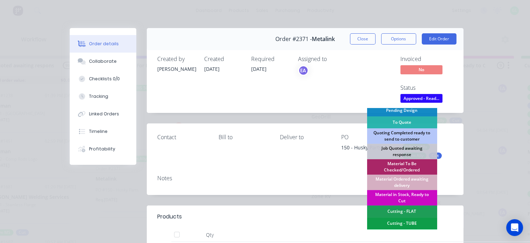
click at [397, 194] on div "Material in Stock, Ready to Cut" at bounding box center [402, 197] width 70 height 15
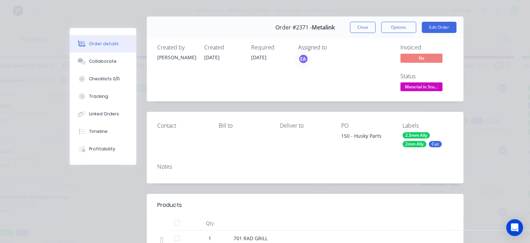
scroll to position [0, 0]
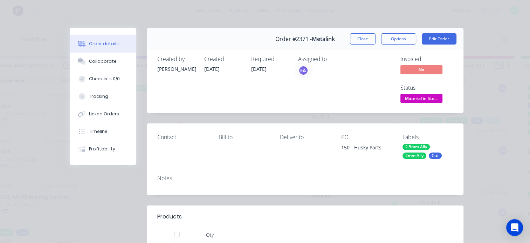
click at [352, 41] on button "Close" at bounding box center [363, 38] width 26 height 11
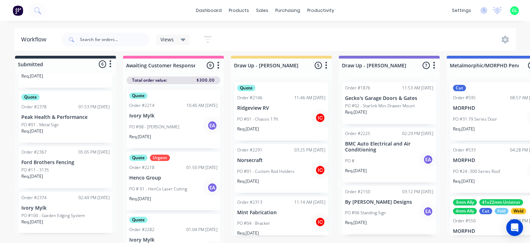
scroll to position [184, 0]
click at [64, 165] on div "PO #11 - 3135" at bounding box center [65, 168] width 88 height 6
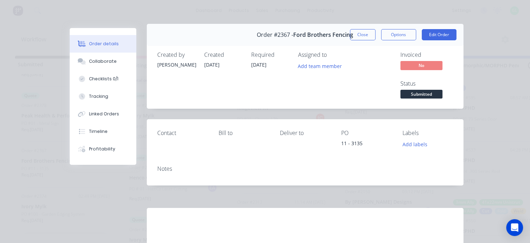
scroll to position [0, 0]
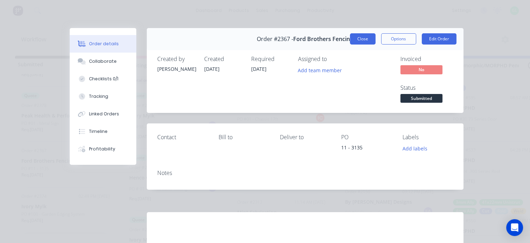
click at [360, 41] on button "Close" at bounding box center [363, 38] width 26 height 11
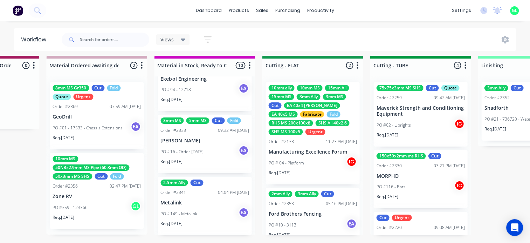
scroll to position [9, 1156]
drag, startPoint x: 319, startPoint y: 165, endPoint x: 317, endPoint y: 184, distance: 18.7
click at [316, 171] on div "10mm ally 10mm MS 15mm Ali 15mm MS 3mm Ally 3mm MS Cut EA 40x4 Ali EA 40x5 MS F…" at bounding box center [312, 155] width 101 height 159
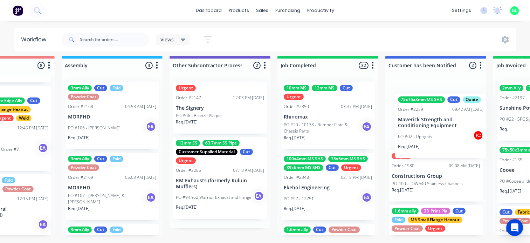
scroll to position [9, 2148]
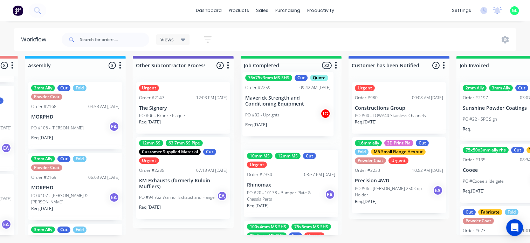
drag, startPoint x: 197, startPoint y: 119, endPoint x: 277, endPoint y: 113, distance: 80.4
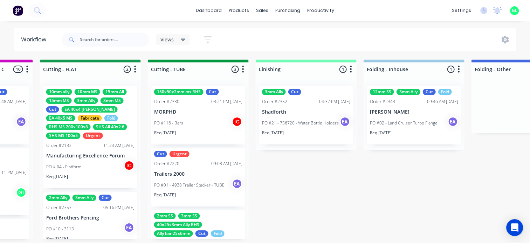
scroll to position [0, 1378]
click at [85, 170] on div "PO # 04 - Platform IC" at bounding box center [91, 166] width 88 height 13
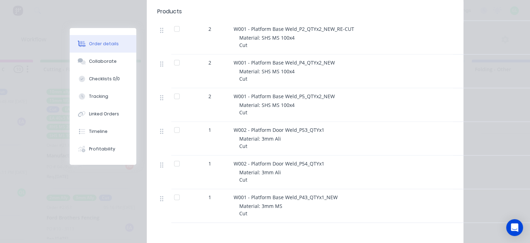
scroll to position [1682, 0]
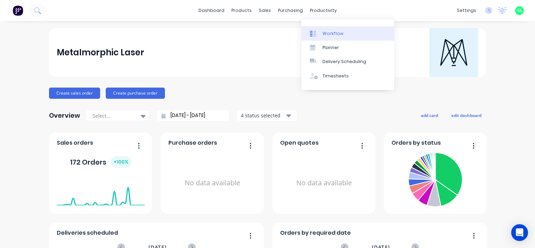
click at [332, 34] on div "Workflow" at bounding box center [333, 33] width 21 height 6
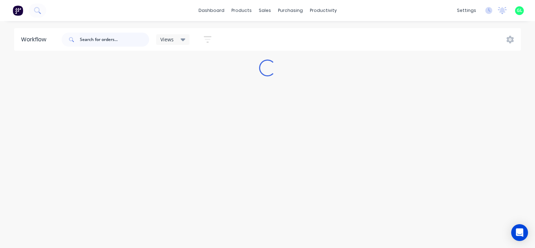
click at [112, 41] on input "text" at bounding box center [114, 40] width 69 height 14
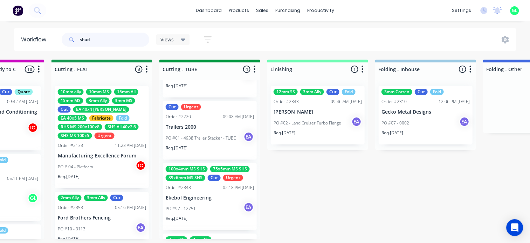
scroll to position [118, 0]
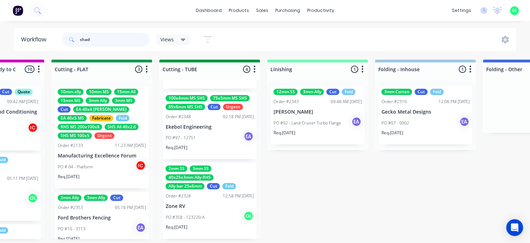
click at [104, 38] on input "shad" at bounding box center [114, 40] width 69 height 14
click at [95, 39] on input "shad" at bounding box center [114, 40] width 69 height 14
type input "shadf"
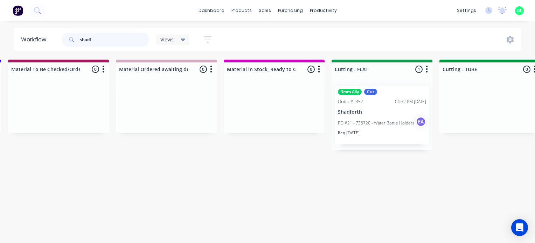
scroll to position [0, 1121]
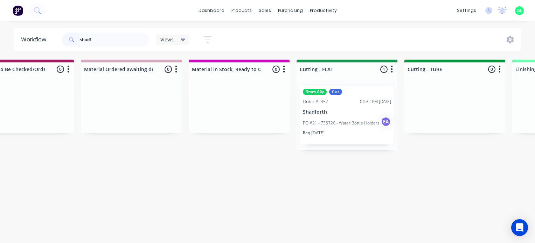
click at [343, 123] on p "PO #21 - 736720 - Water Bottle Holders" at bounding box center [341, 123] width 77 height 6
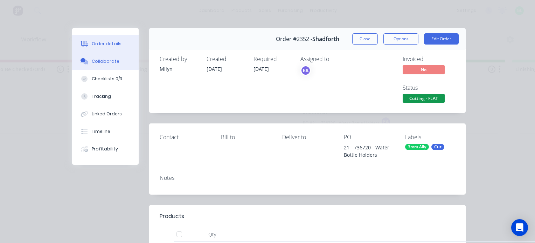
click at [121, 59] on button "Collaborate" at bounding box center [105, 62] width 67 height 18
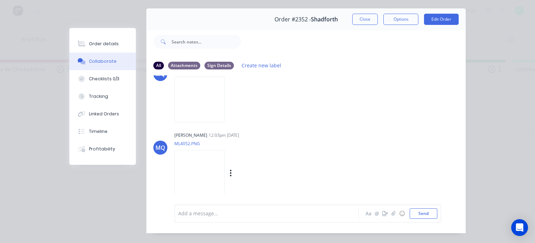
scroll to position [36, 0]
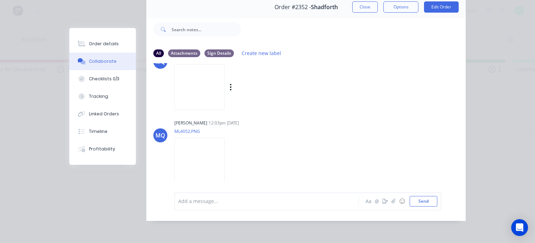
click at [214, 85] on img at bounding box center [199, 87] width 50 height 46
click at [214, 150] on img at bounding box center [199, 161] width 50 height 46
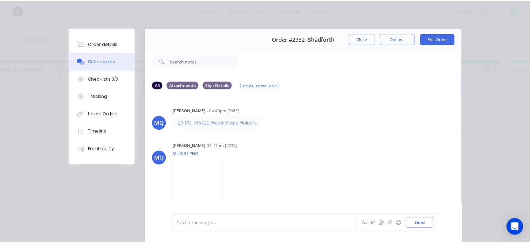
scroll to position [0, 0]
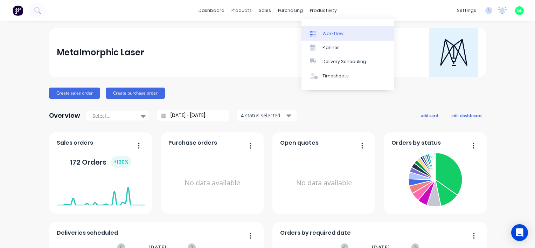
click at [337, 33] on div "Workflow" at bounding box center [333, 33] width 21 height 6
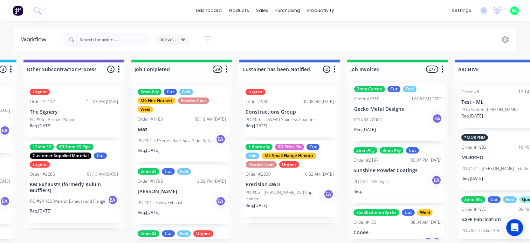
scroll to position [0, 2259]
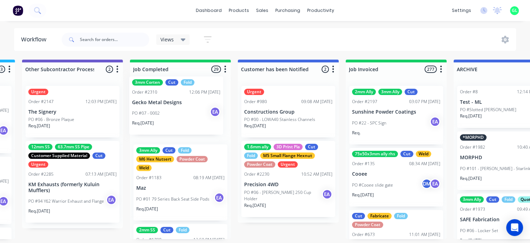
drag, startPoint x: 51, startPoint y: 124, endPoint x: 153, endPoint y: 115, distance: 102.4
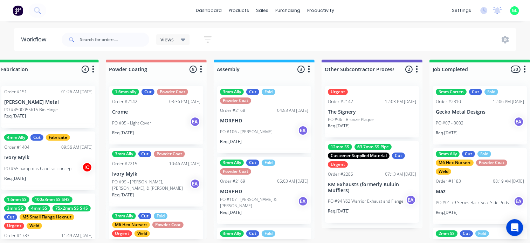
scroll to position [0, 1944]
